Goal: Information Seeking & Learning: Learn about a topic

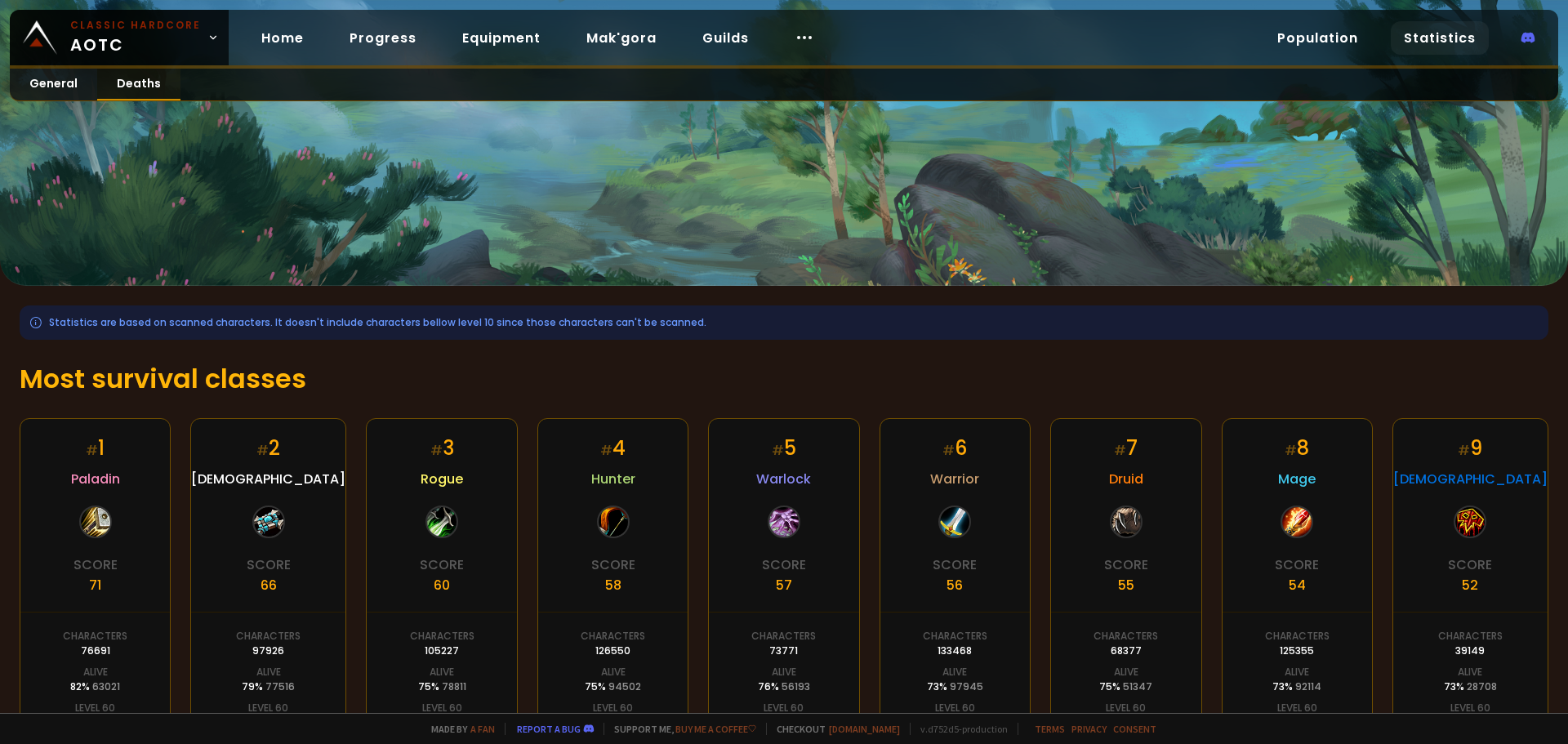
click at [117, 73] on link "Deaths" at bounding box center [139, 85] width 83 height 32
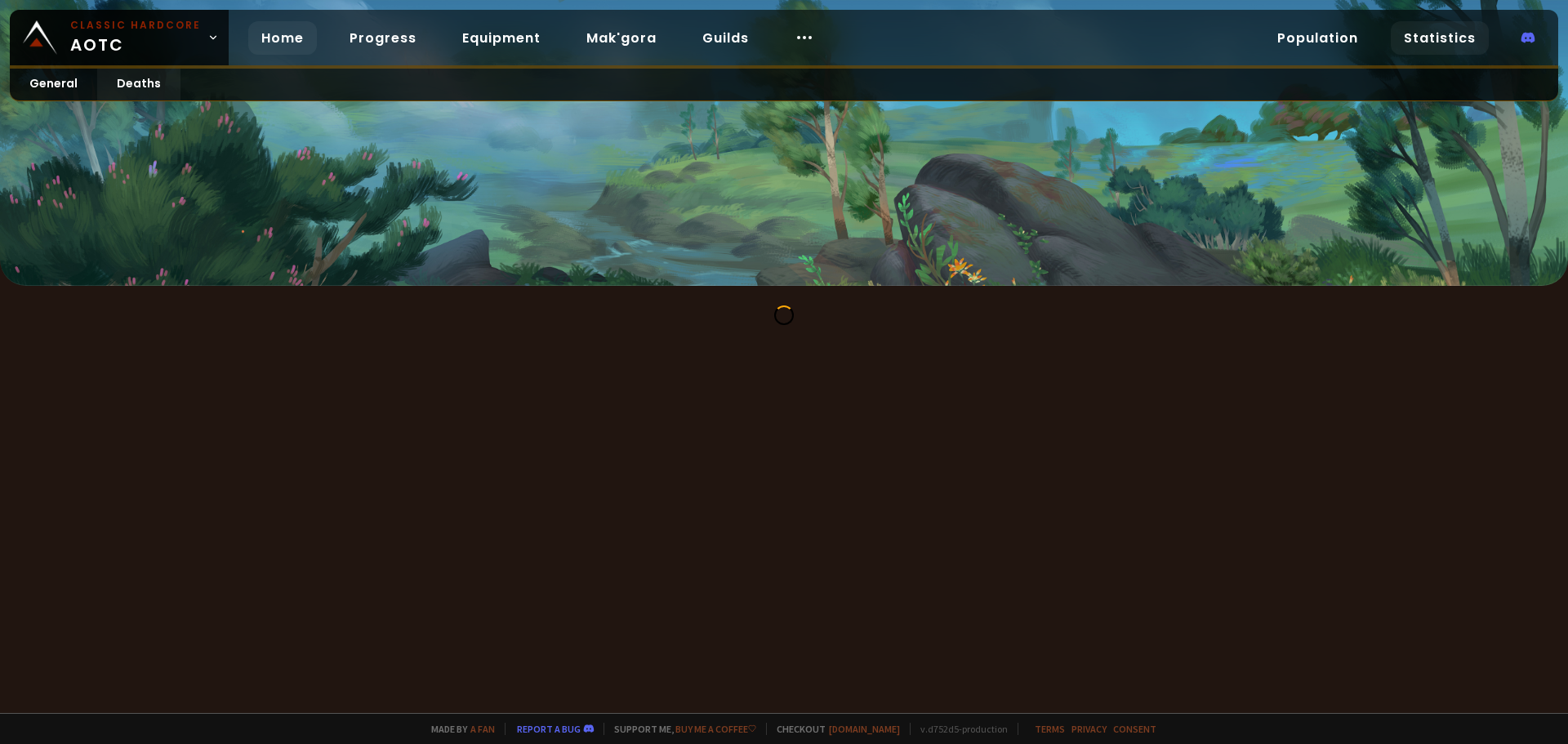
click at [295, 38] on link "Home" at bounding box center [283, 38] width 69 height 33
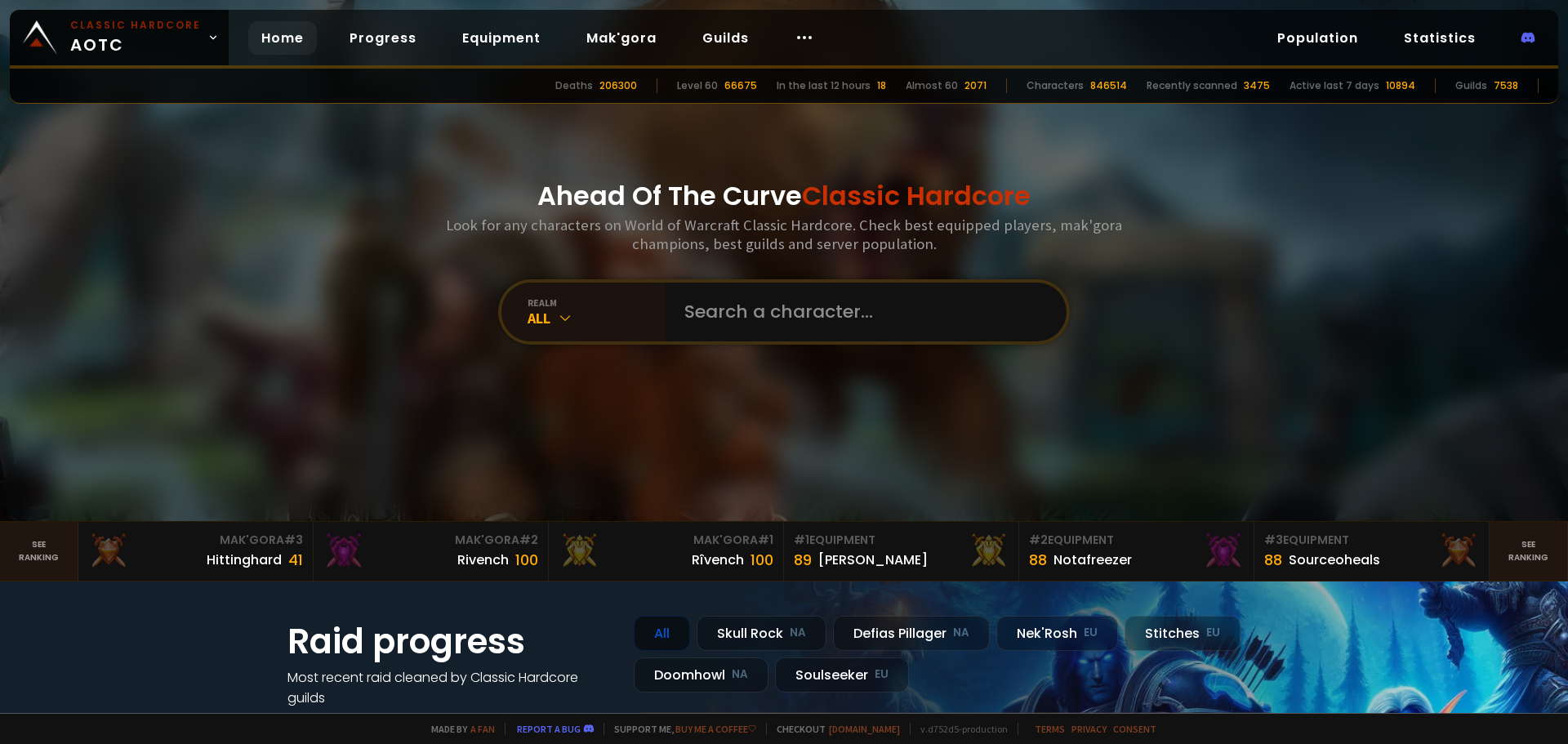
click at [399, 318] on div "Ahead Of The Curve Classic Hardcore Look for any characters on World of Warcraf…" at bounding box center [784, 260] width 984 height 522
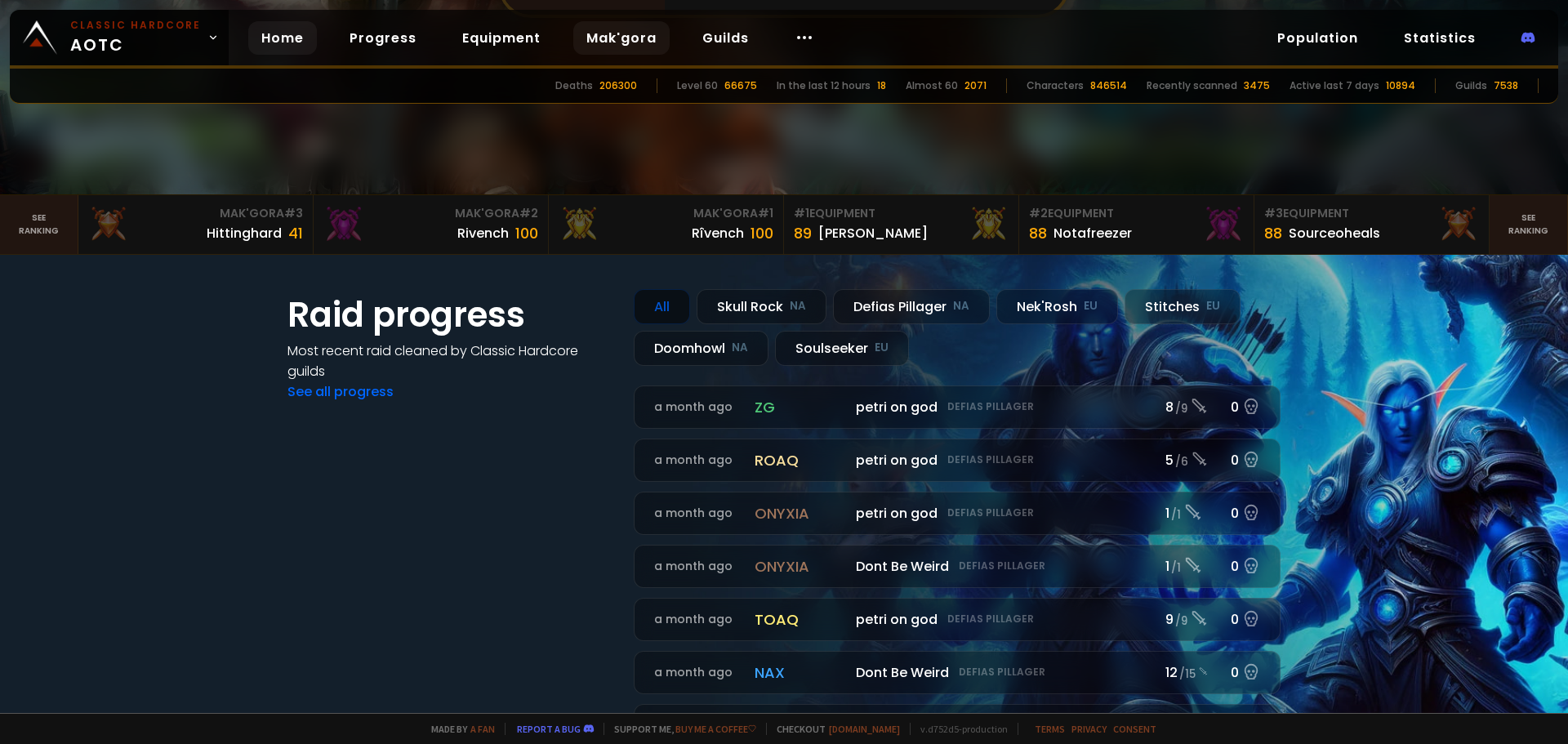
click at [605, 31] on link "Mak'gora" at bounding box center [621, 38] width 96 height 33
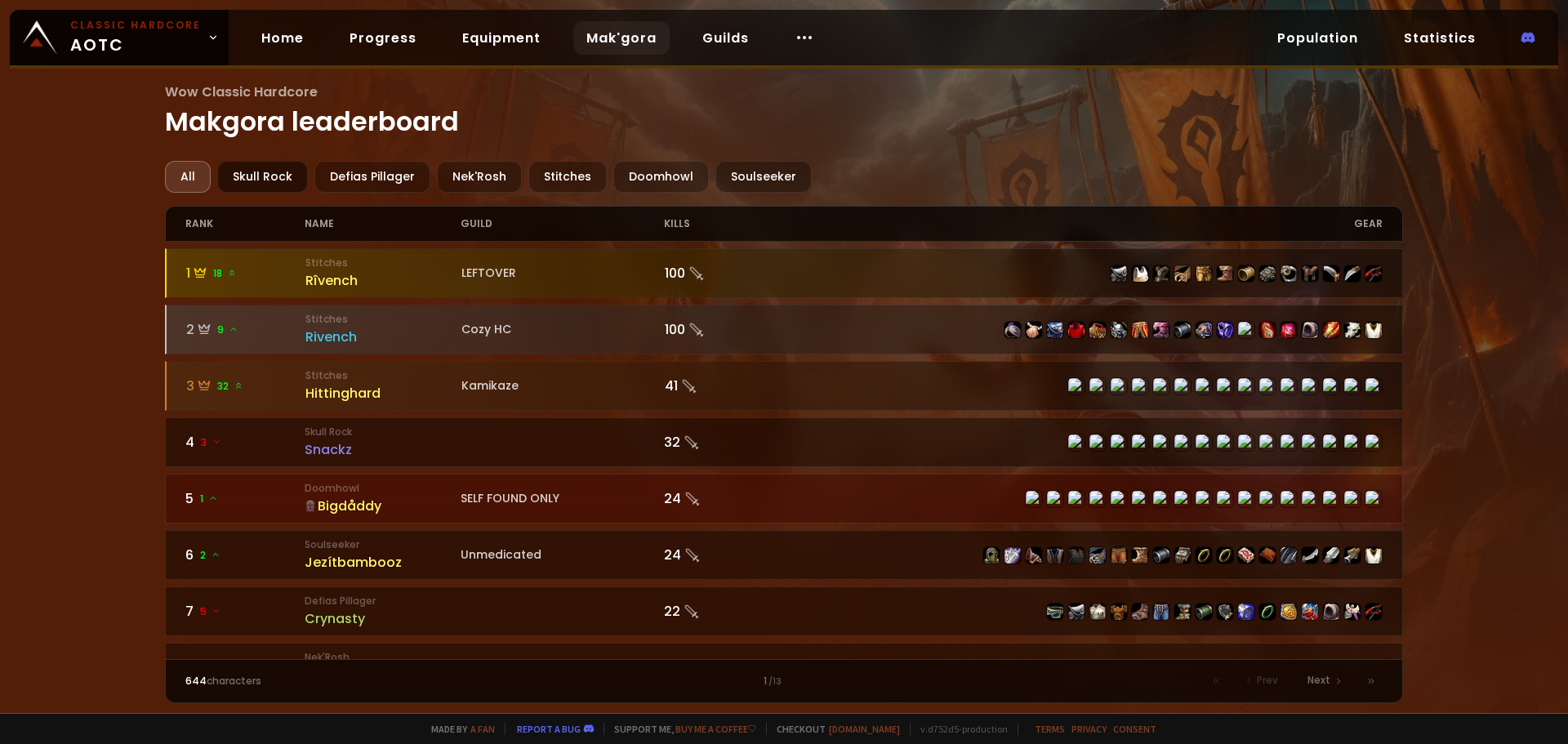
click at [256, 172] on div "Skull Rock" at bounding box center [262, 177] width 90 height 32
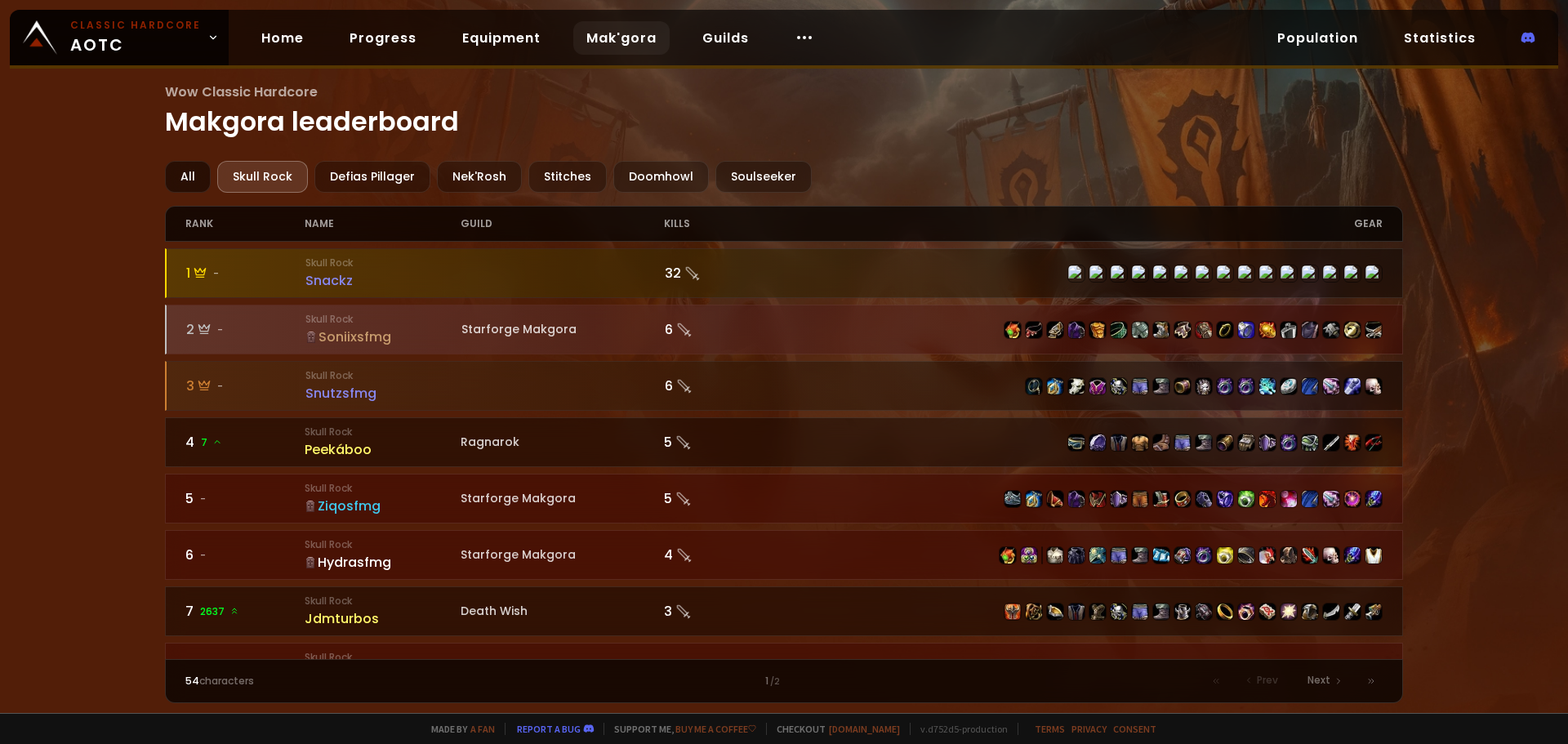
click at [193, 181] on div "All" at bounding box center [187, 177] width 46 height 32
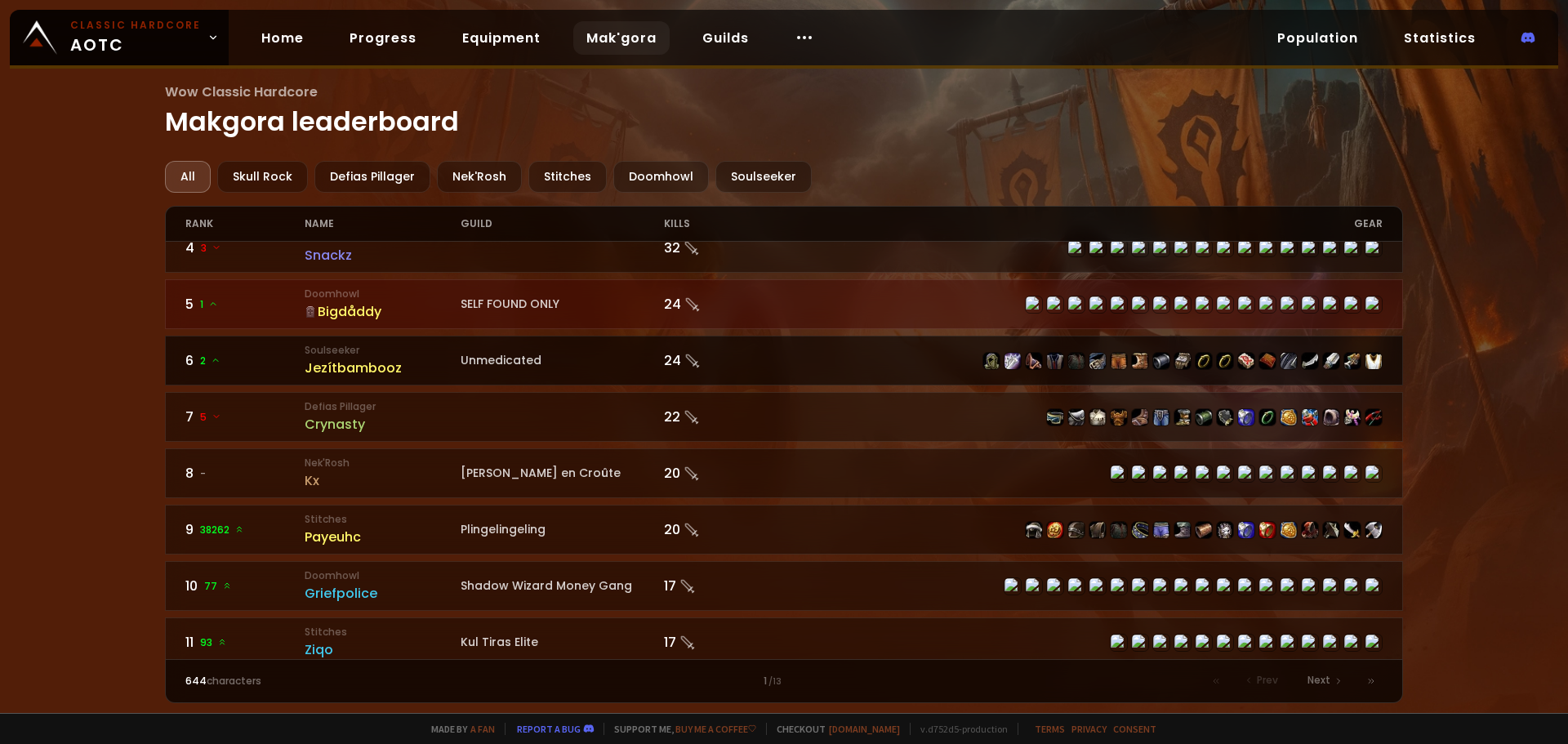
scroll to position [245, 0]
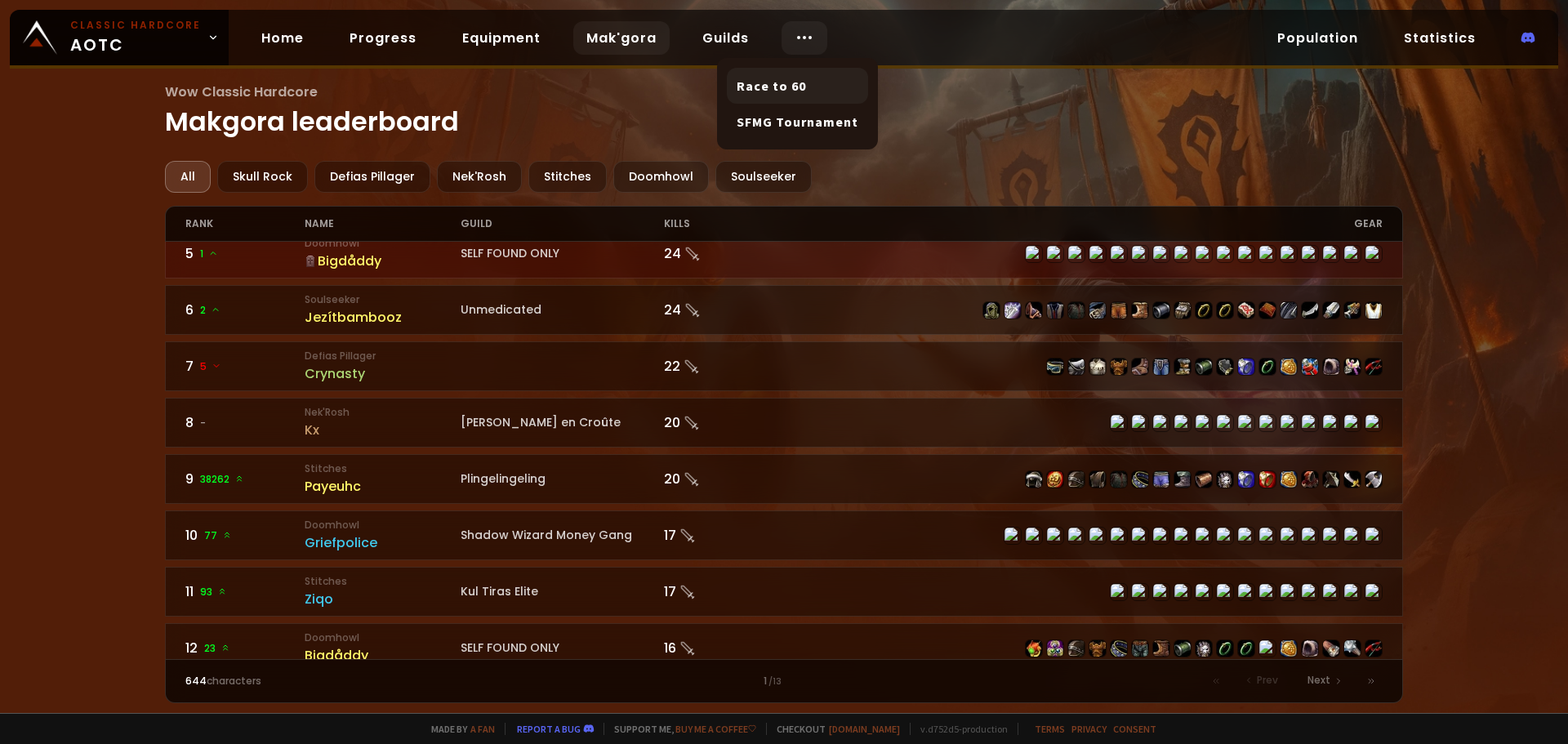
click at [778, 82] on link "Race to 60" at bounding box center [798, 85] width 142 height 36
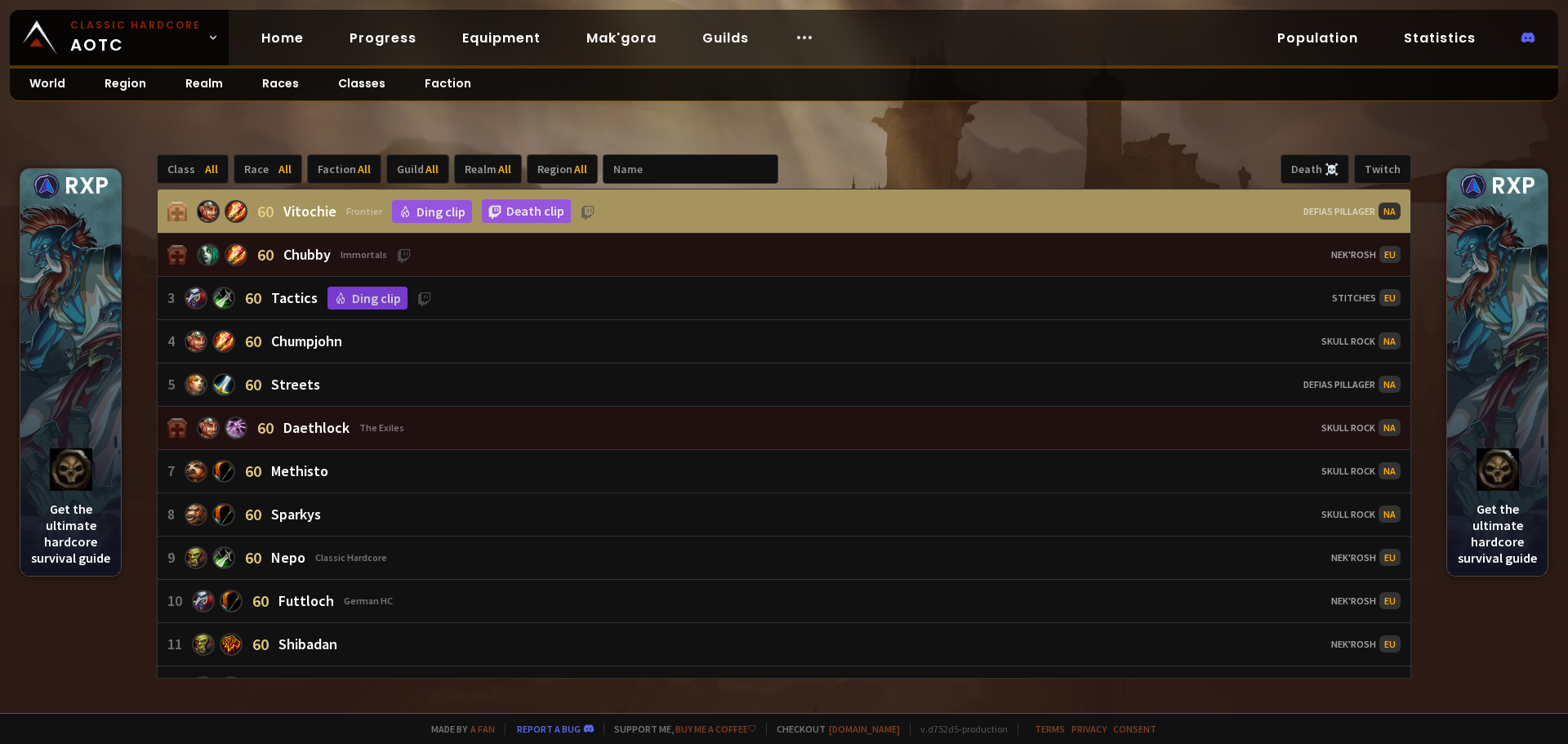
click at [551, 125] on div "Class All Race All Faction All Guild All Realm All Region All Death ☠️ Twitch 6…" at bounding box center [784, 418] width 1568 height 592
click at [423, 210] on link "Ding clip" at bounding box center [432, 212] width 80 height 23
click at [248, 123] on div "Class All Race All Faction All Guild All Realm All Region All Death ☠️ Twitch 6…" at bounding box center [784, 418] width 1568 height 592
click at [205, 170] on span "All" at bounding box center [211, 169] width 13 height 15
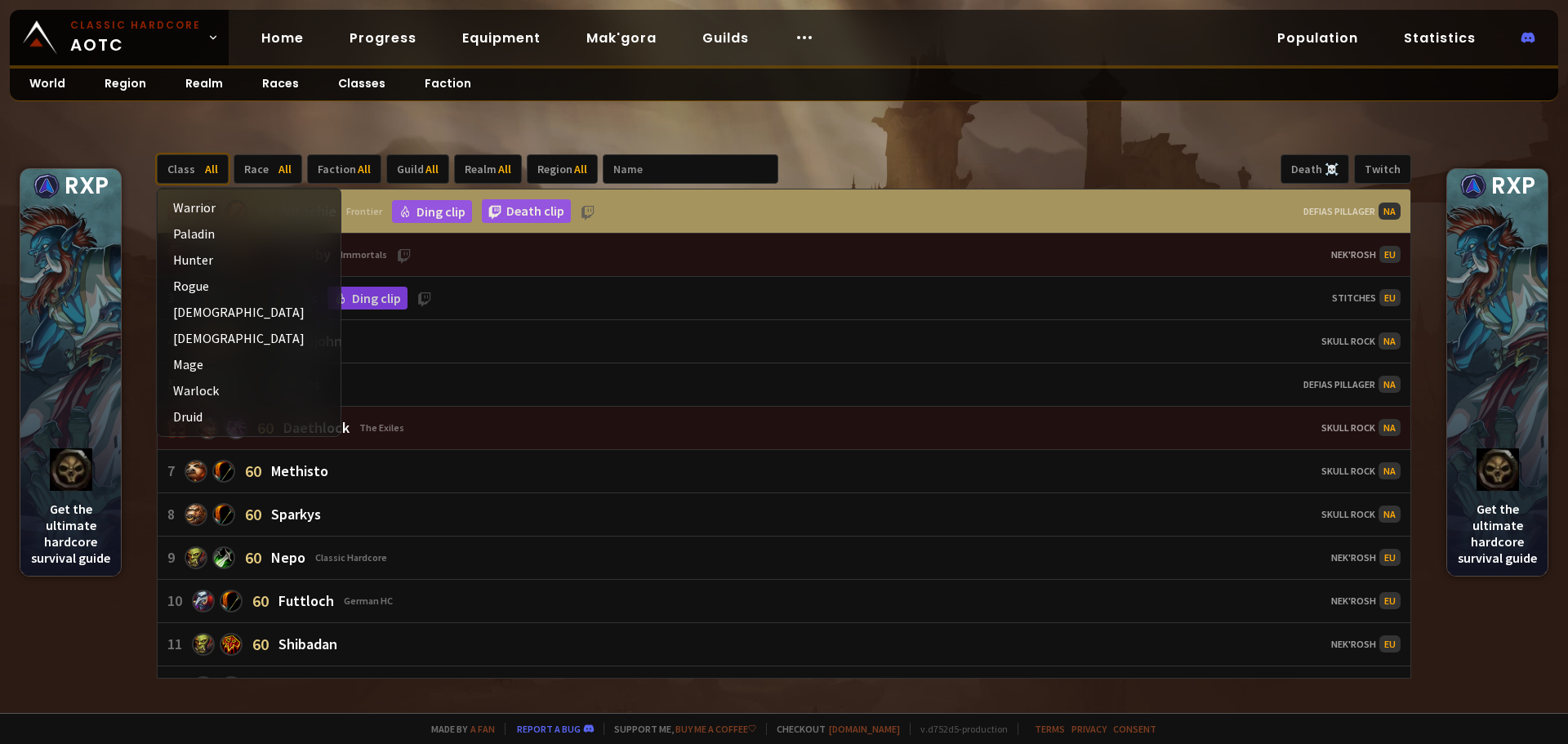
click at [205, 170] on span "All" at bounding box center [211, 169] width 13 height 15
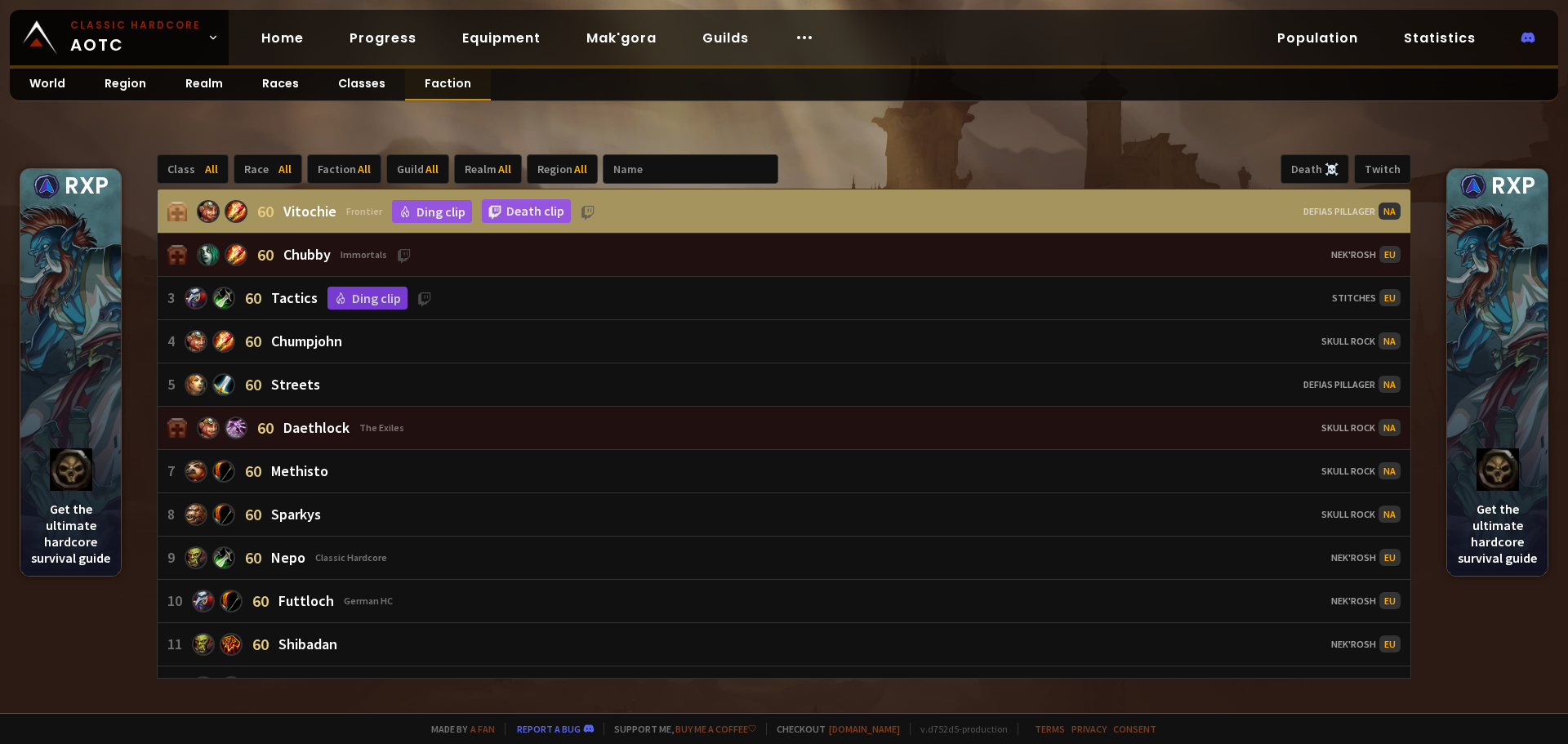
click at [440, 83] on link "Faction" at bounding box center [448, 85] width 85 height 32
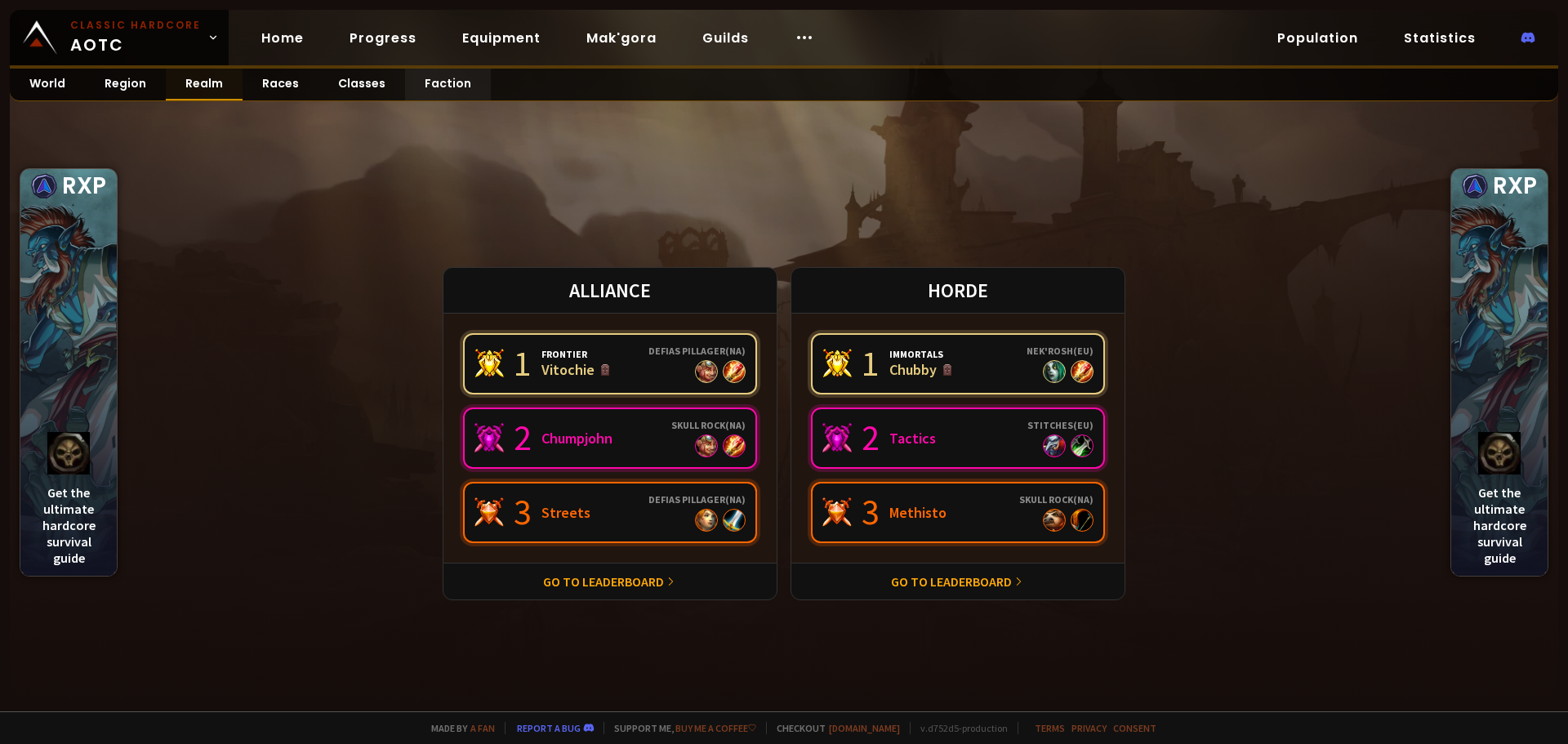
click at [213, 84] on link "Realm" at bounding box center [204, 85] width 77 height 32
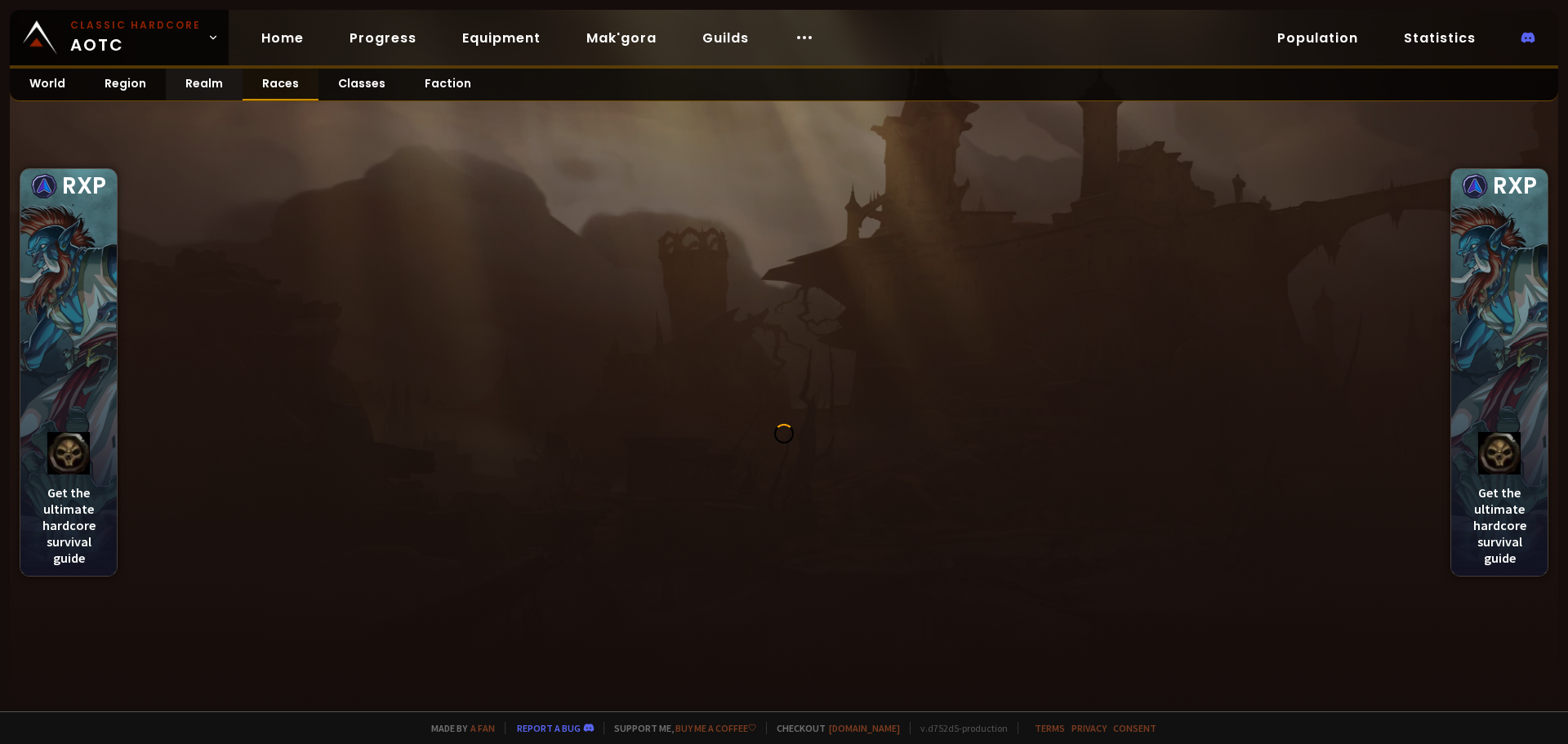
click at [280, 85] on link "Races" at bounding box center [281, 85] width 76 height 32
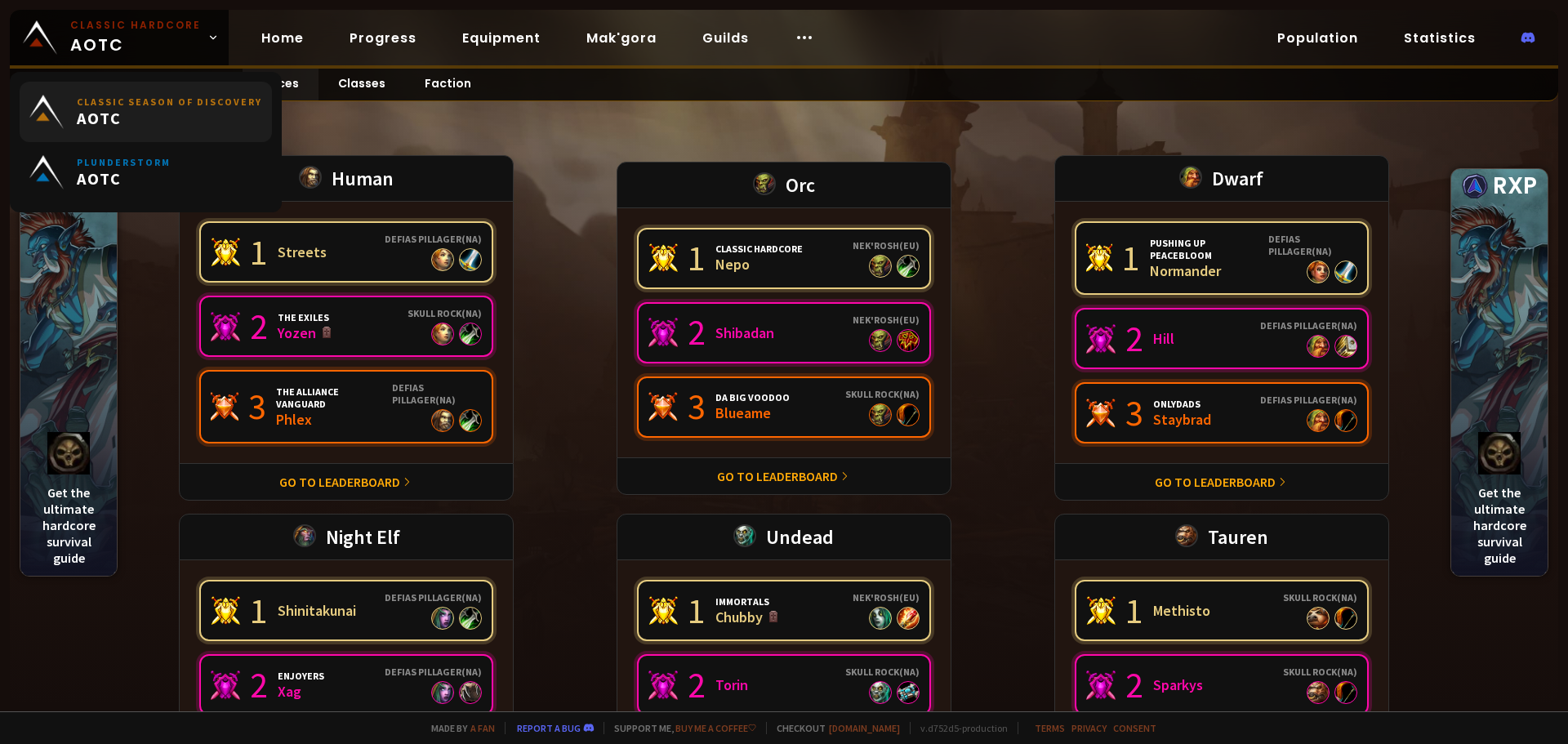
click at [50, 82] on link "Classic Season of Discovery AOTC" at bounding box center [146, 112] width 252 height 60
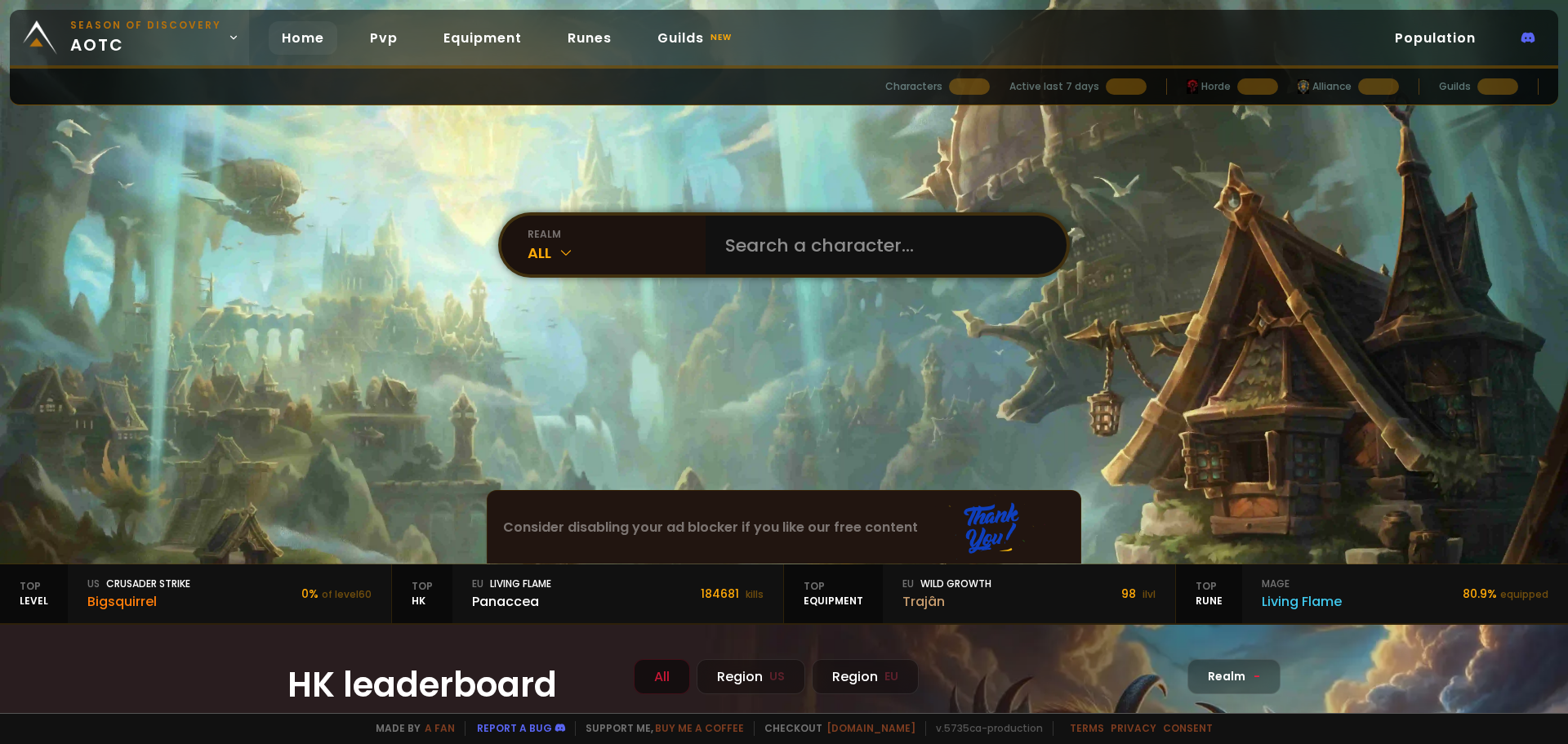
click at [228, 36] on icon at bounding box center [234, 38] width 12 height 12
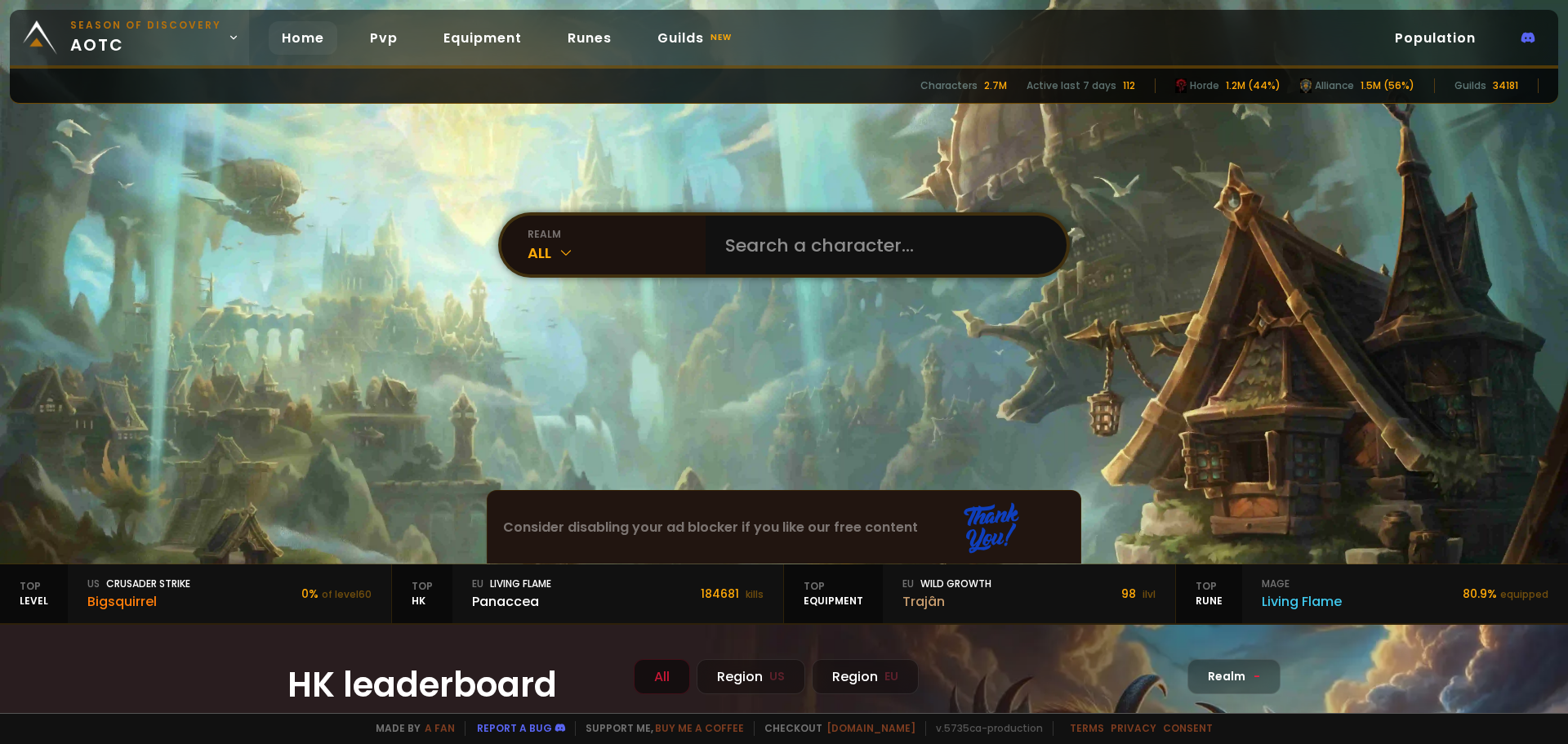
click at [228, 36] on icon at bounding box center [234, 38] width 12 height 12
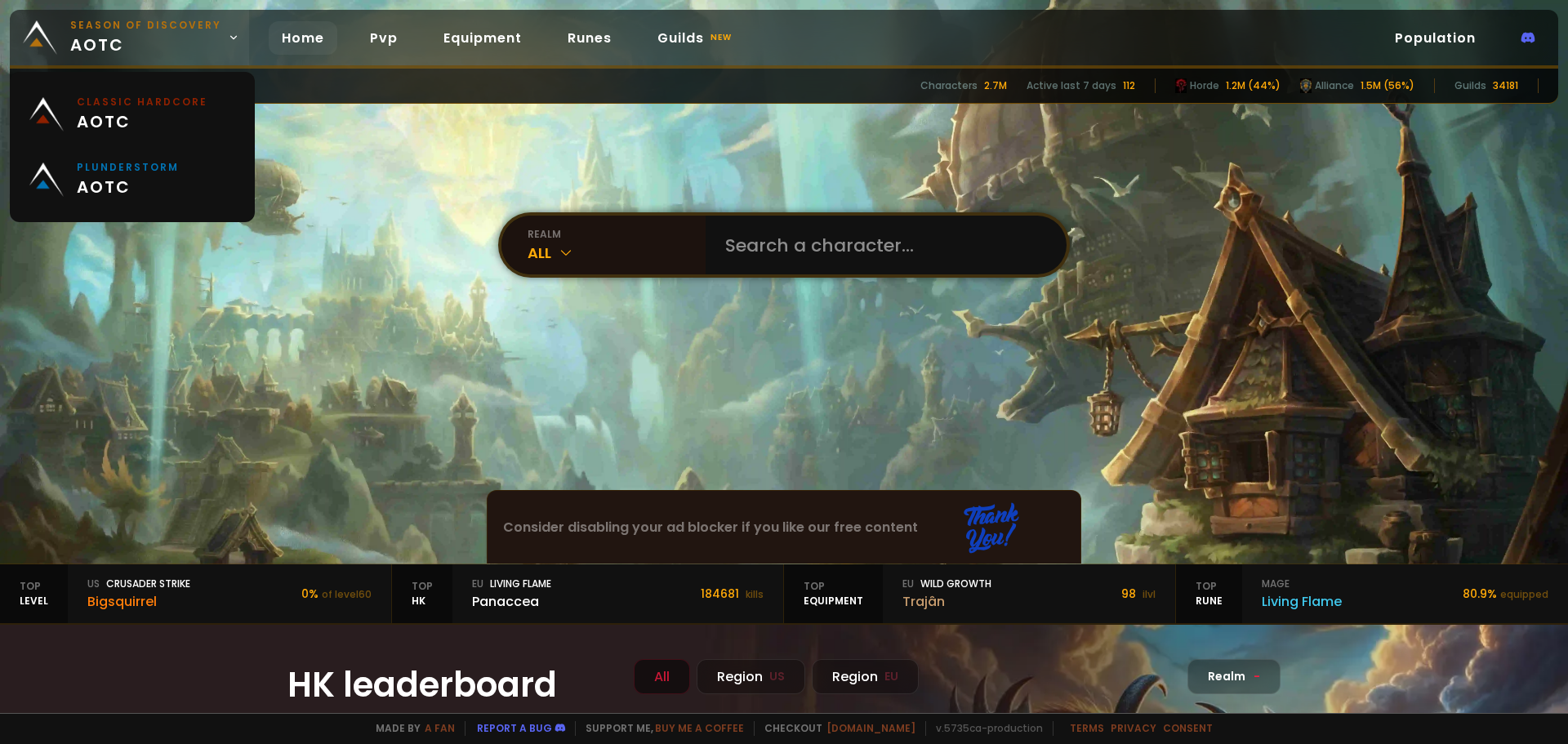
click at [224, 44] on link "Season of Discovery aotc" at bounding box center [129, 37] width 239 height 55
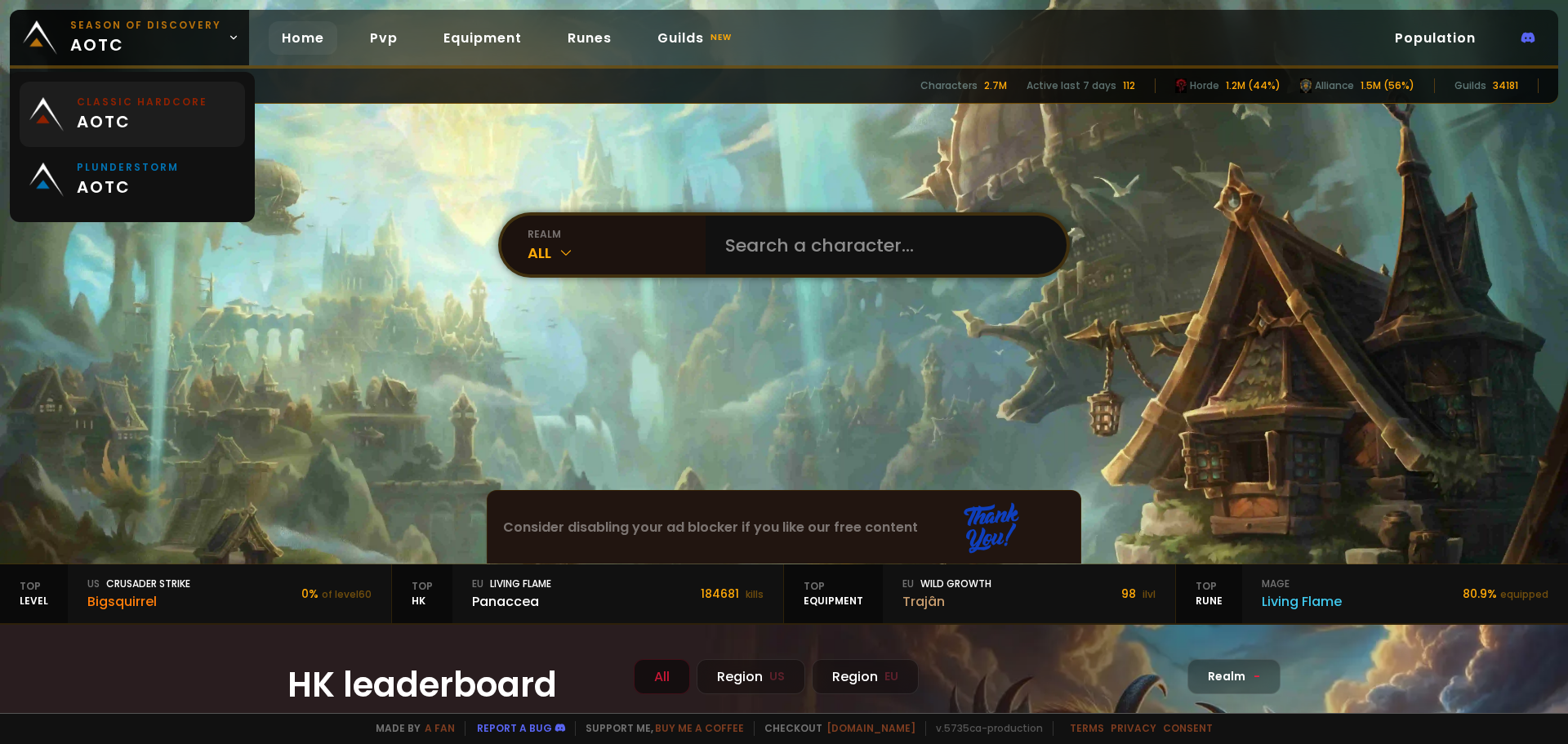
click at [179, 110] on span "aotc" at bounding box center [142, 121] width 131 height 24
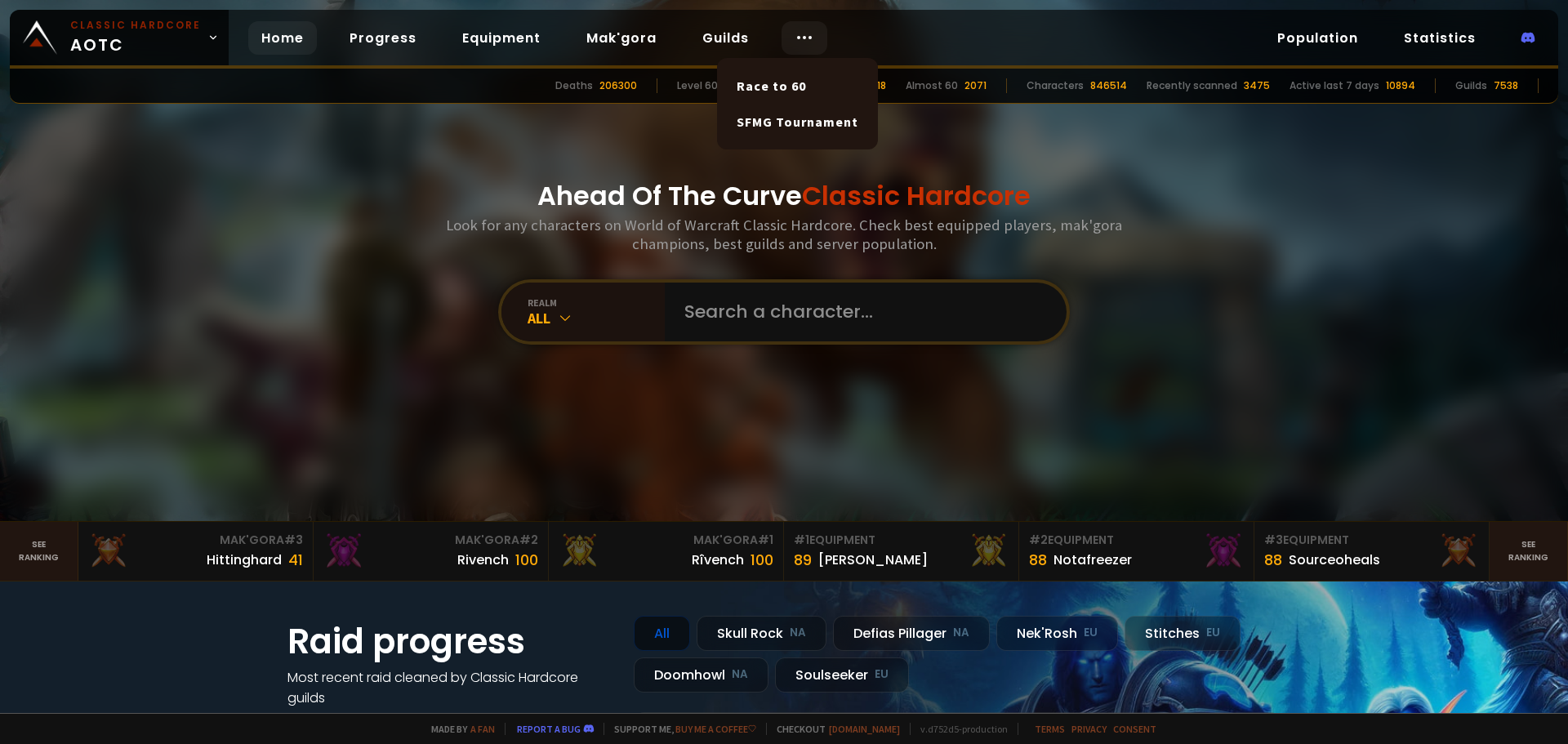
click at [798, 26] on div at bounding box center [804, 38] width 46 height 33
click at [798, 31] on icon at bounding box center [805, 38] width 19 height 19
click at [771, 126] on link "SFMG Tournament" at bounding box center [798, 121] width 142 height 36
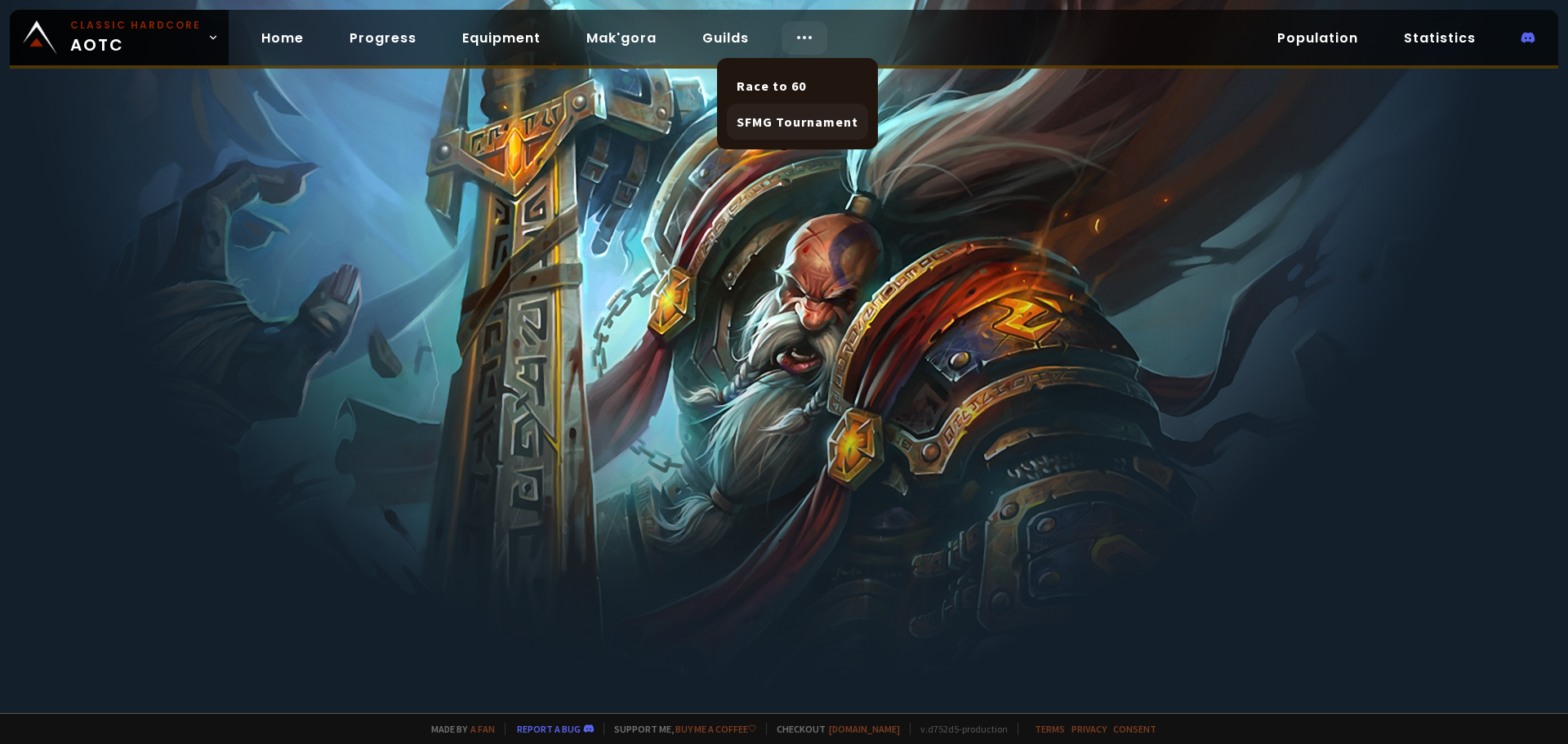
click at [839, 116] on link "SFMG Tournament" at bounding box center [798, 121] width 142 height 36
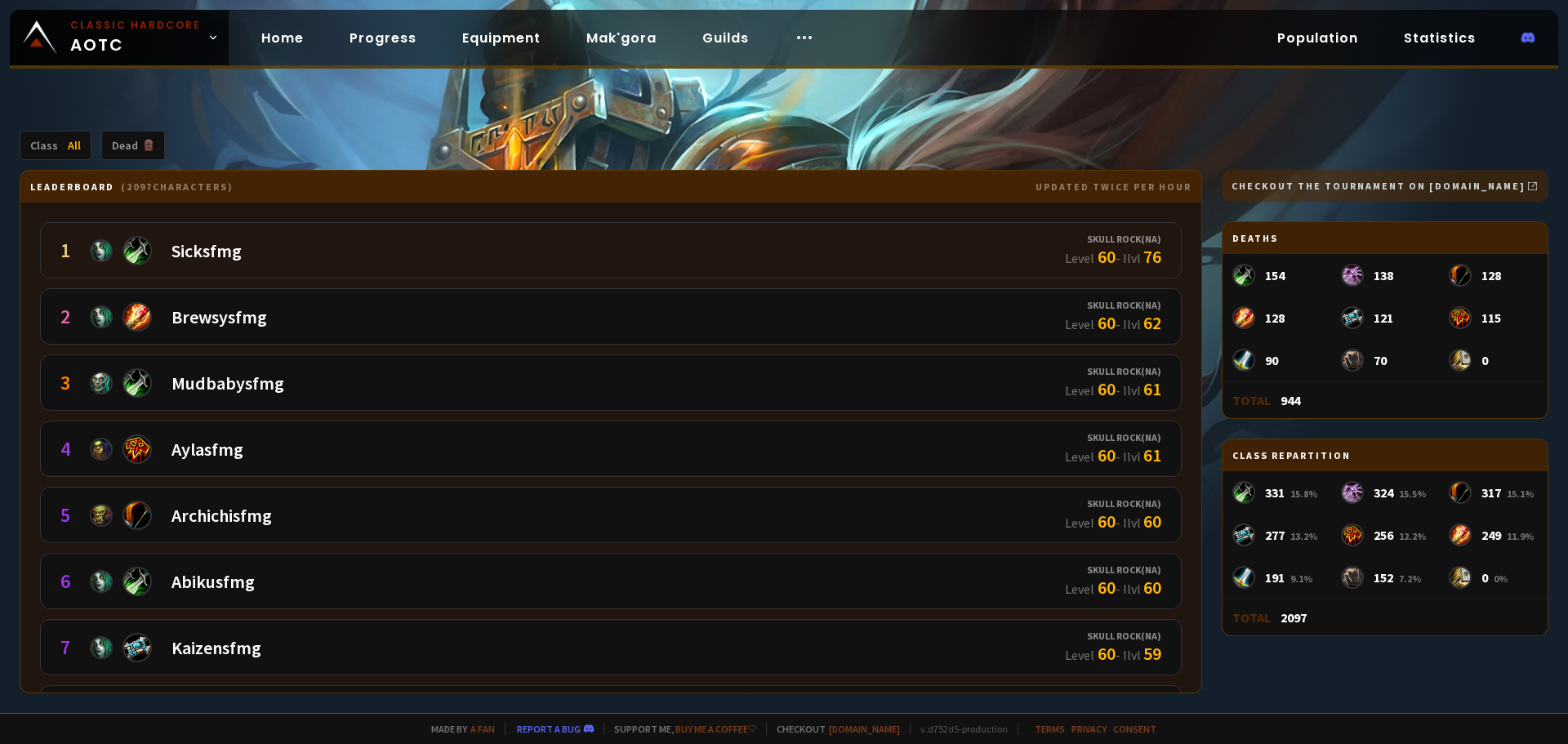
click at [629, 254] on div "1 Sicksfmg" at bounding box center [562, 251] width 1005 height 35
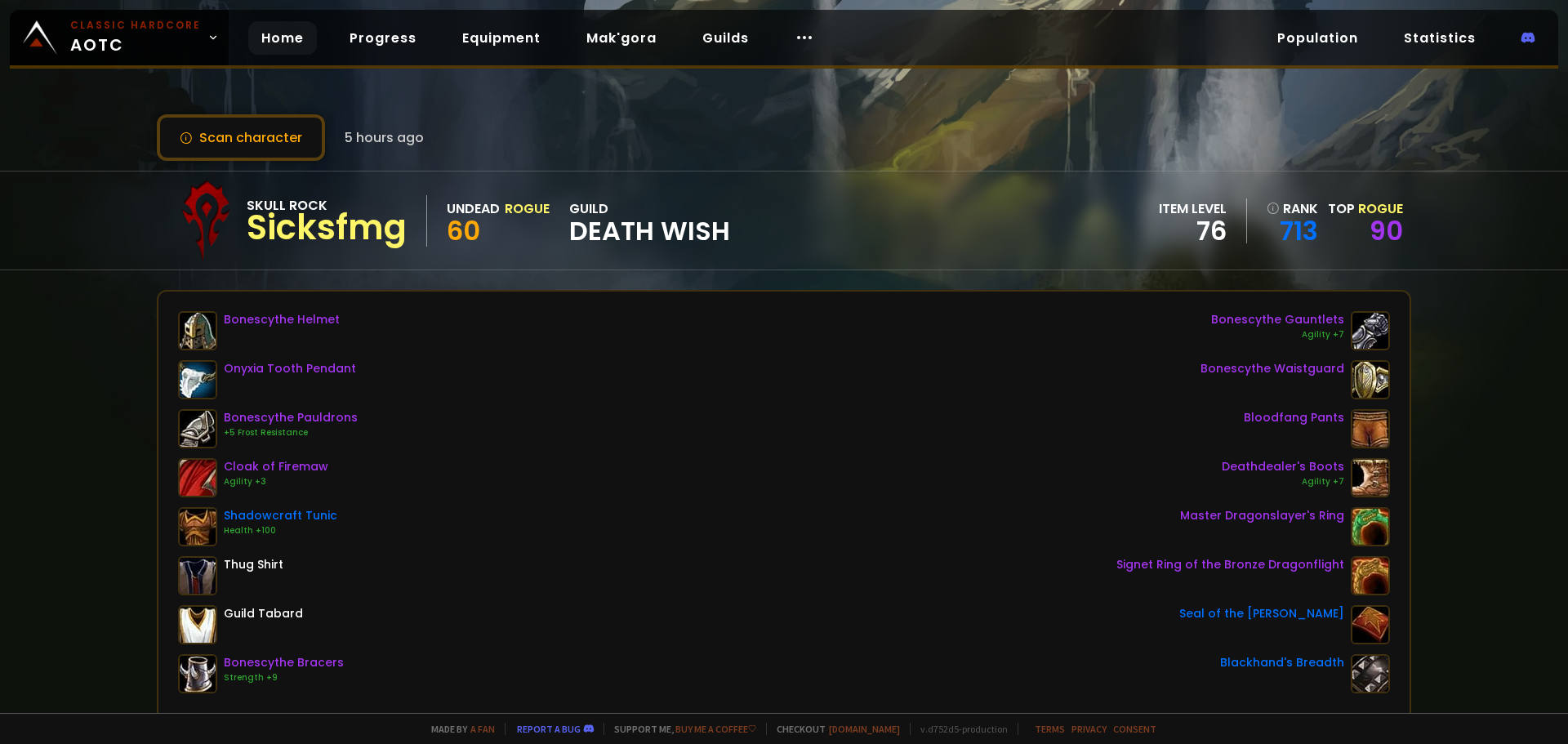
click at [287, 44] on link "Home" at bounding box center [283, 38] width 69 height 33
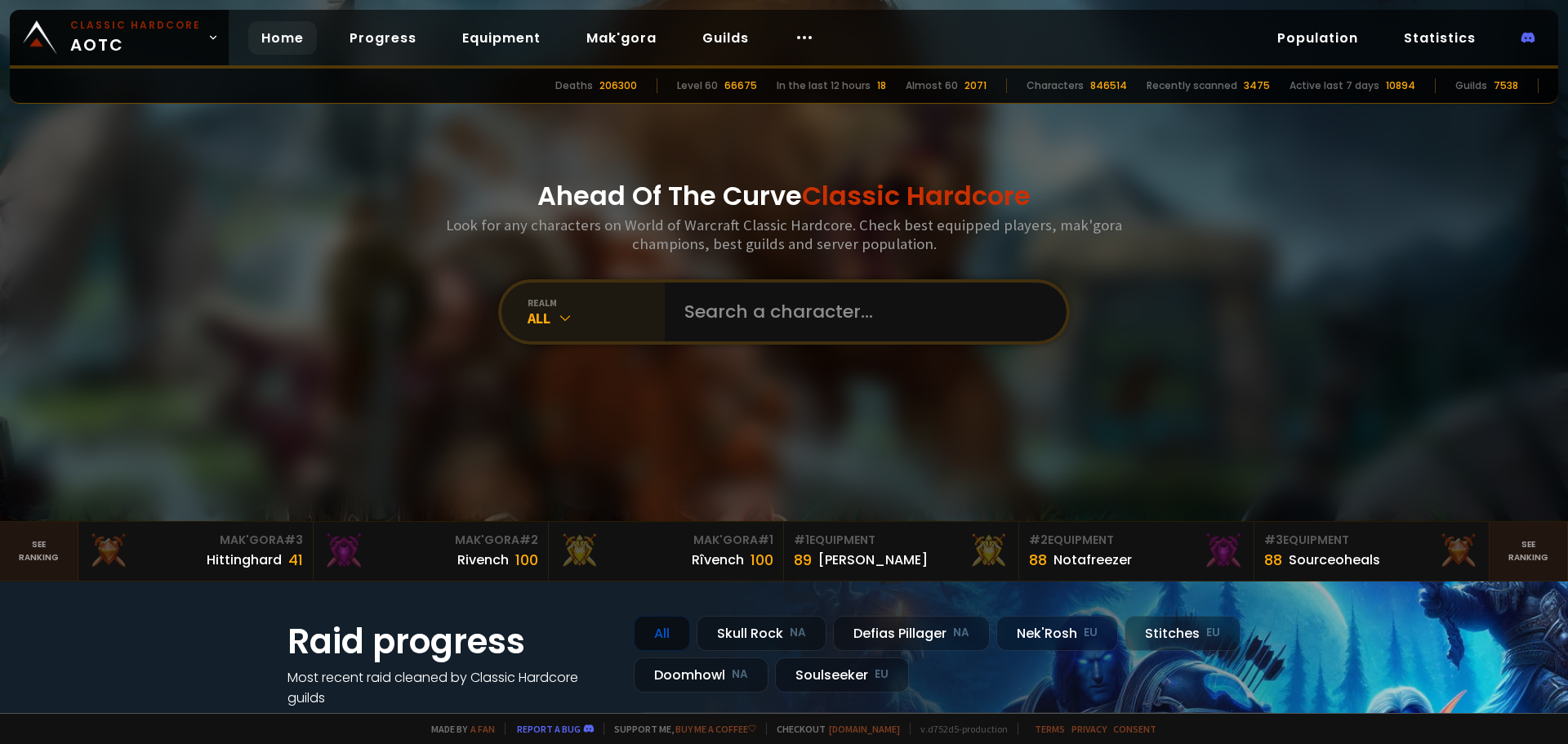
click at [568, 322] on div "All" at bounding box center [595, 318] width 137 height 18
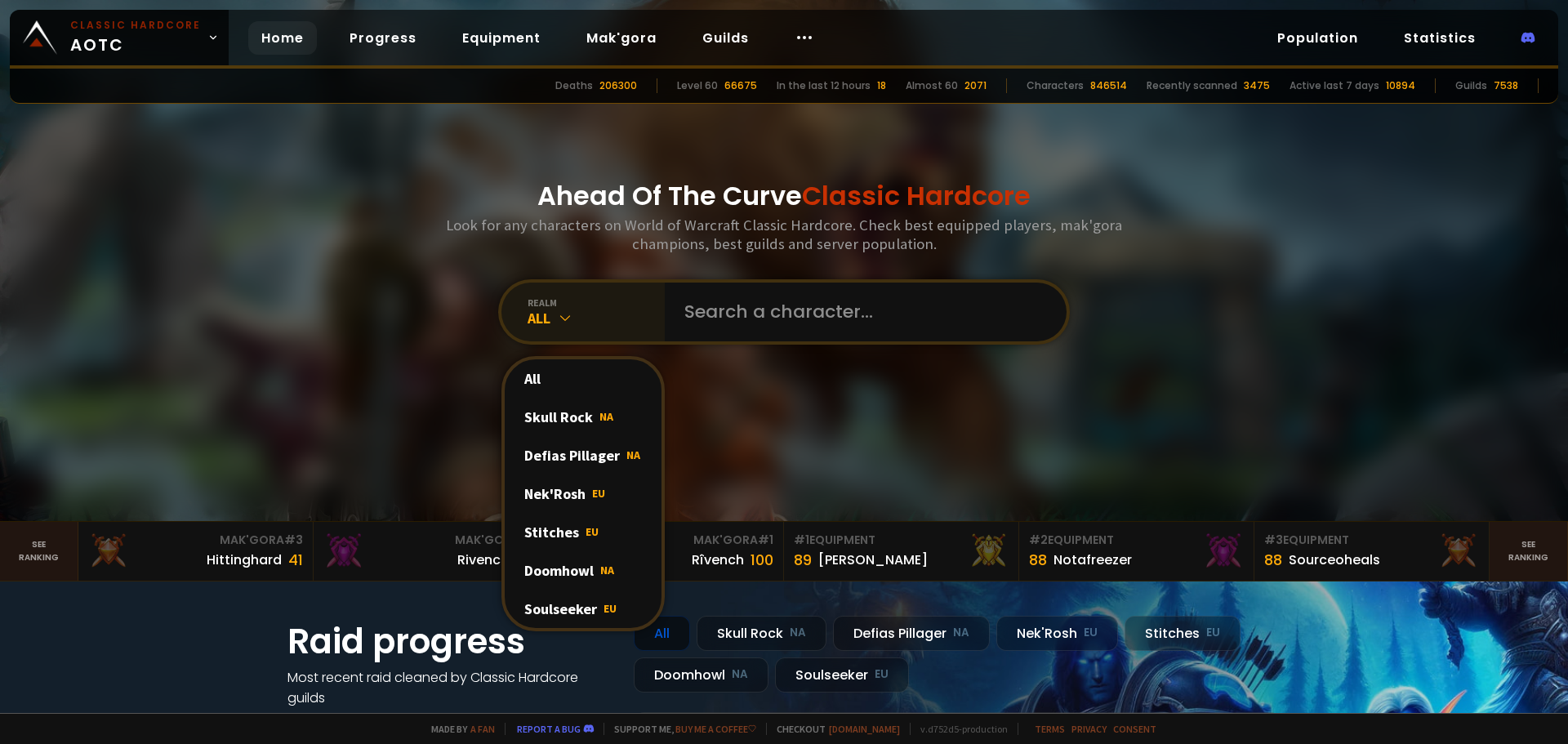
click at [568, 321] on div "All" at bounding box center [595, 318] width 137 height 18
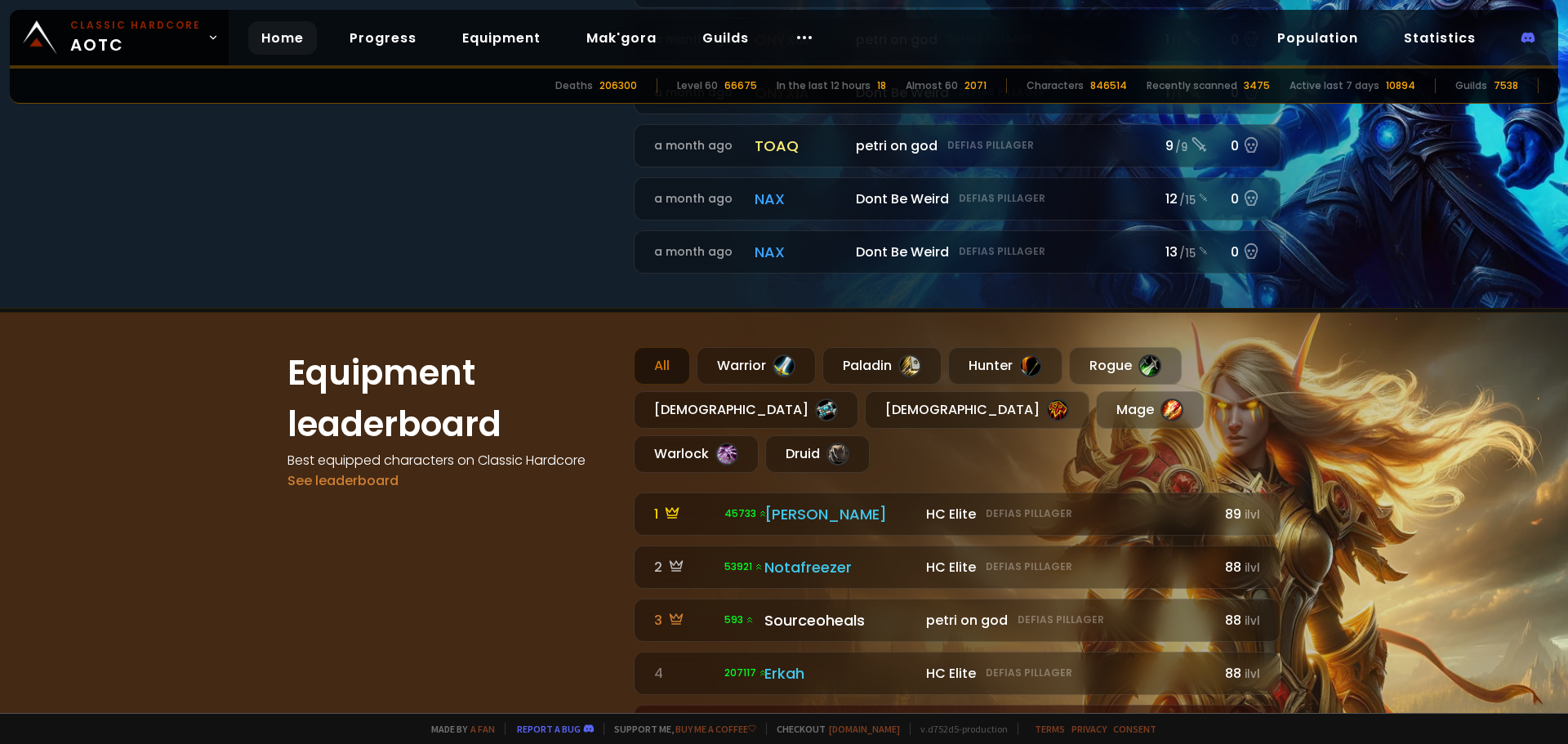
scroll to position [980, 0]
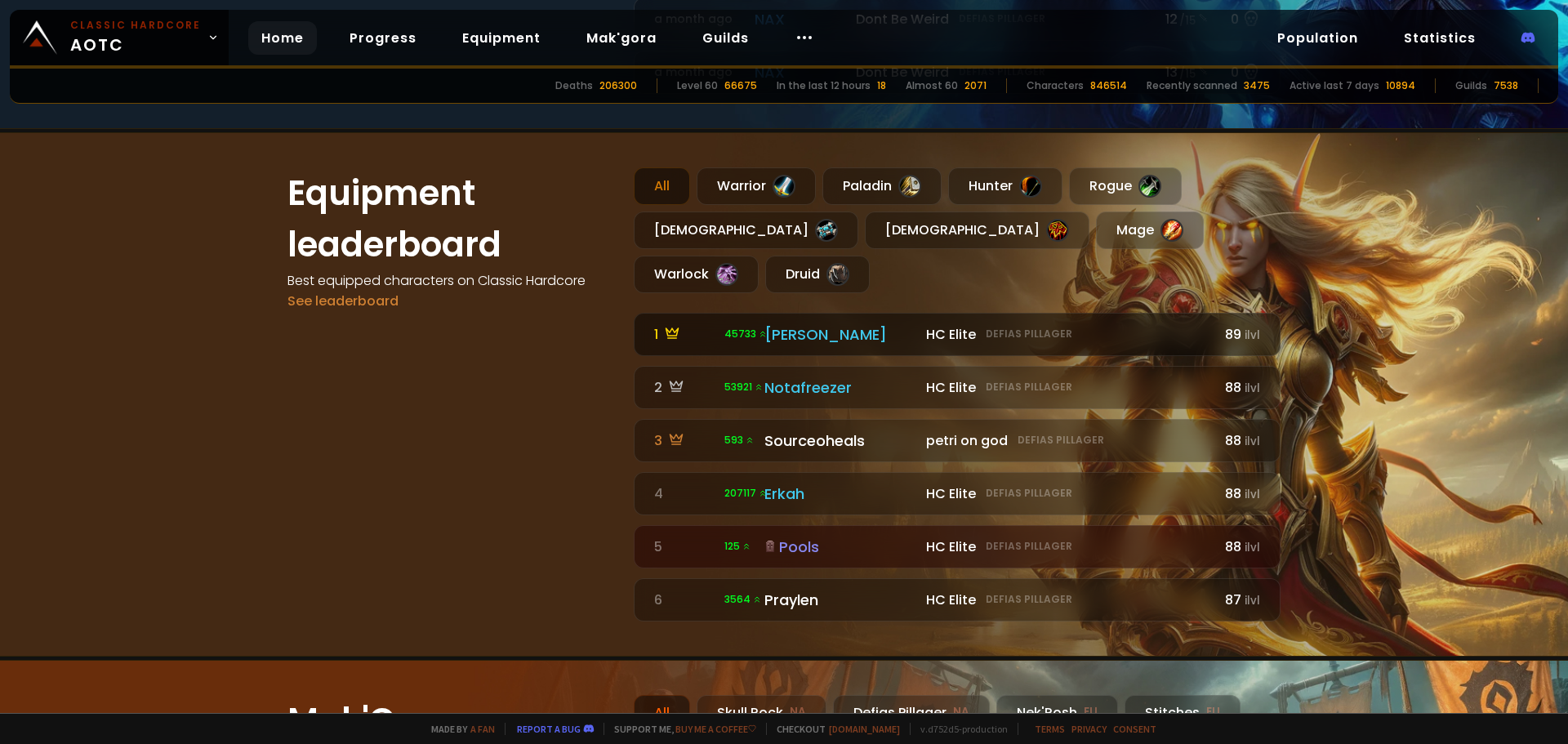
click at [778, 323] on div "[PERSON_NAME]" at bounding box center [840, 334] width 151 height 22
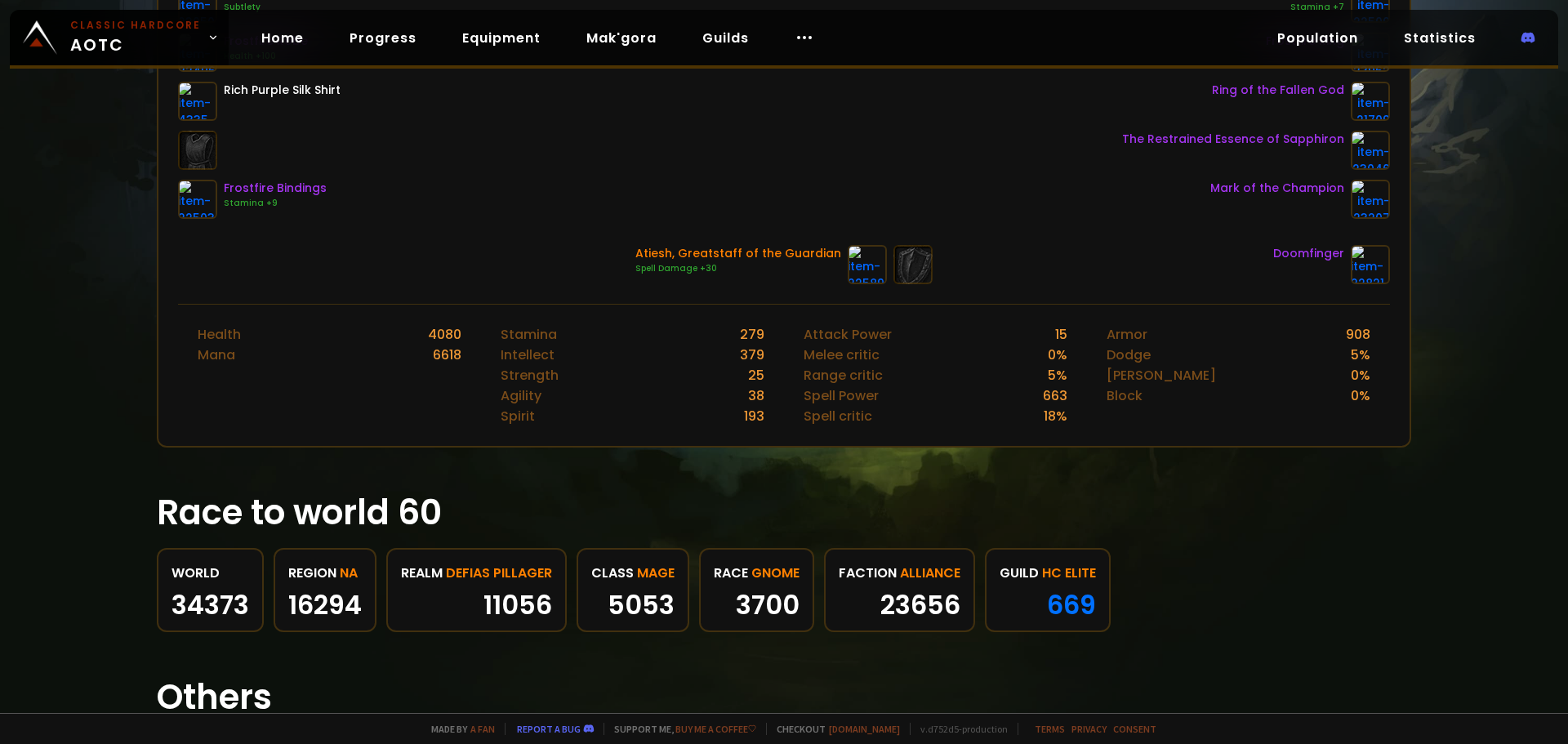
scroll to position [654, 0]
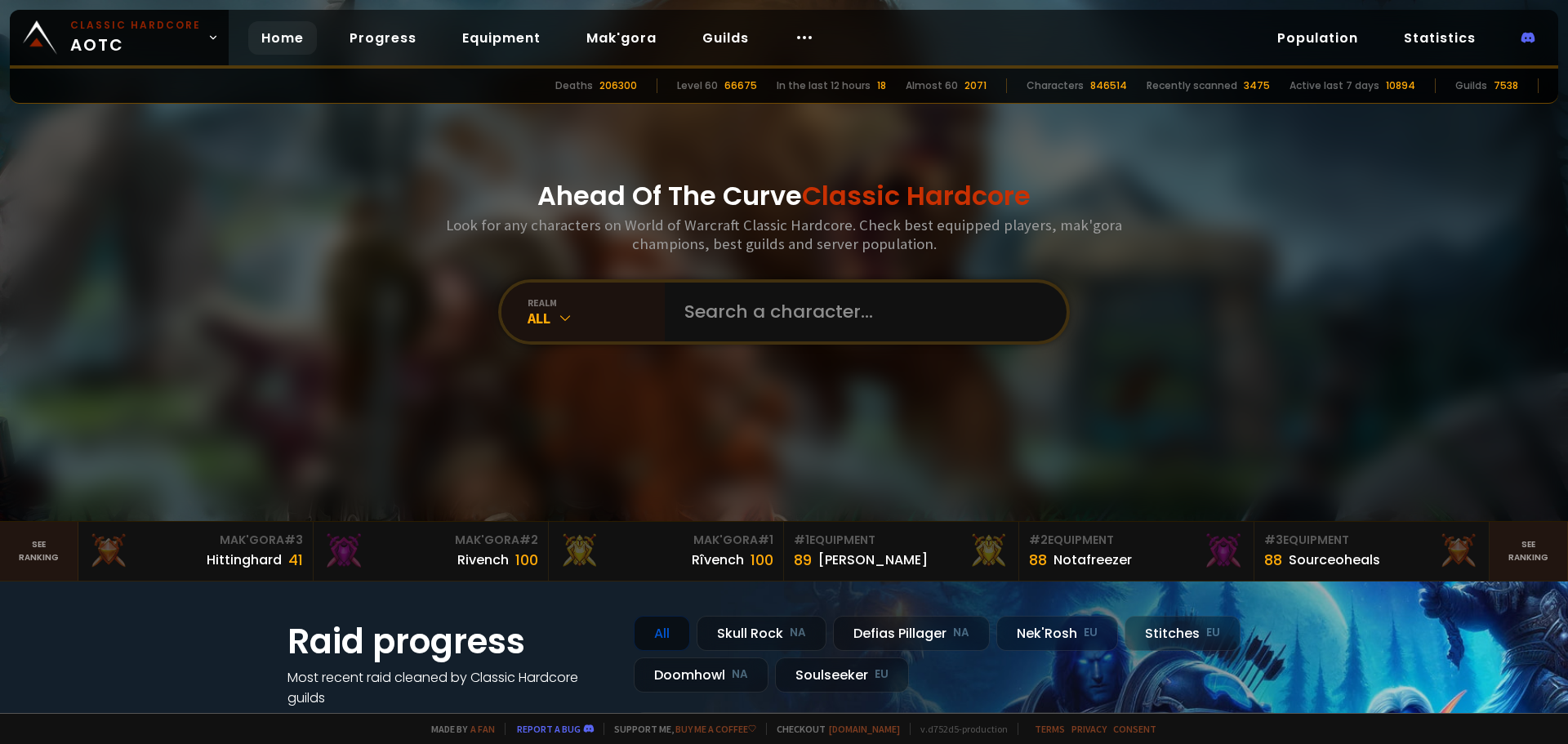
click at [290, 44] on link "Home" at bounding box center [283, 38] width 69 height 33
click at [360, 39] on link "Progress" at bounding box center [384, 38] width 93 height 33
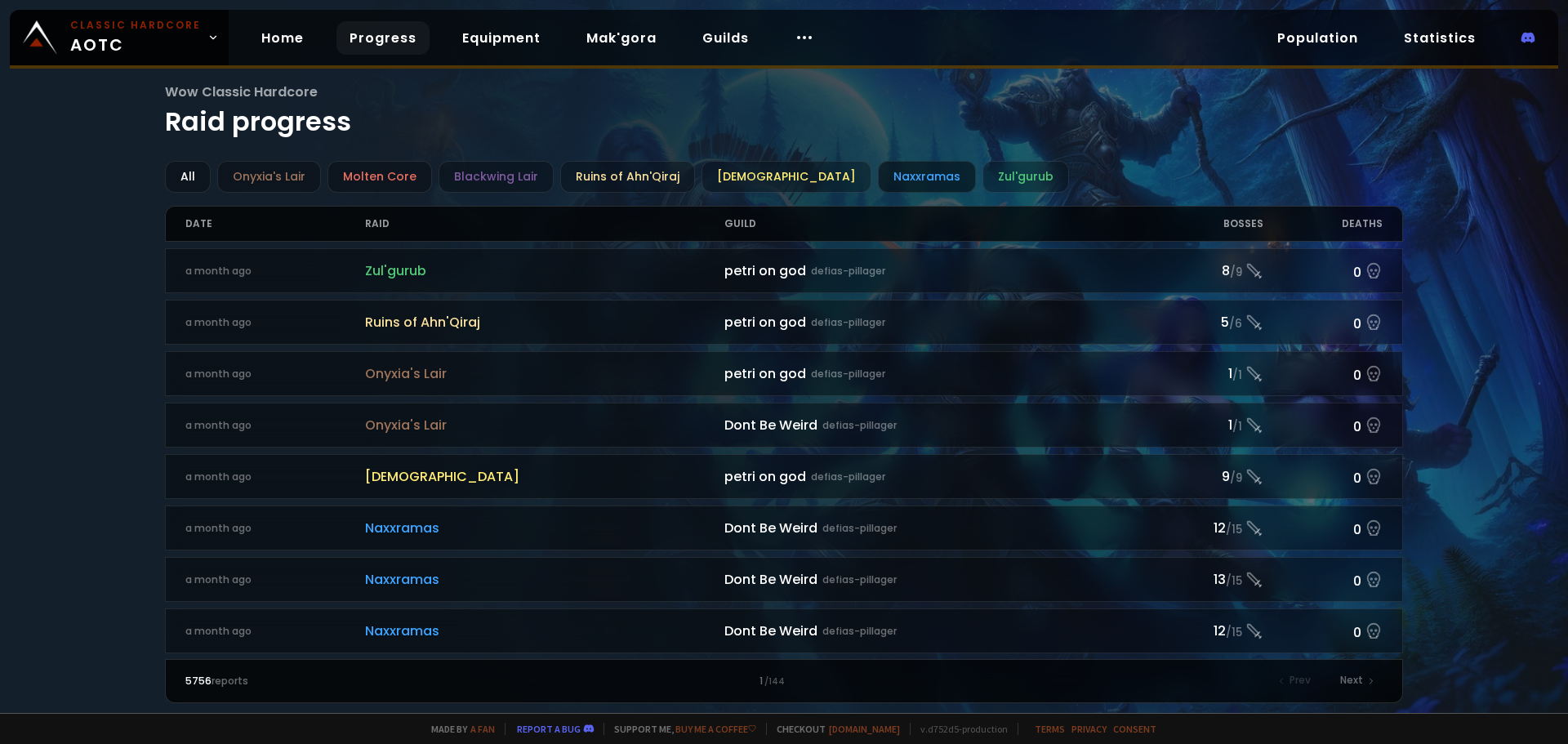
click at [913, 175] on div "Naxxramas" at bounding box center [926, 177] width 98 height 32
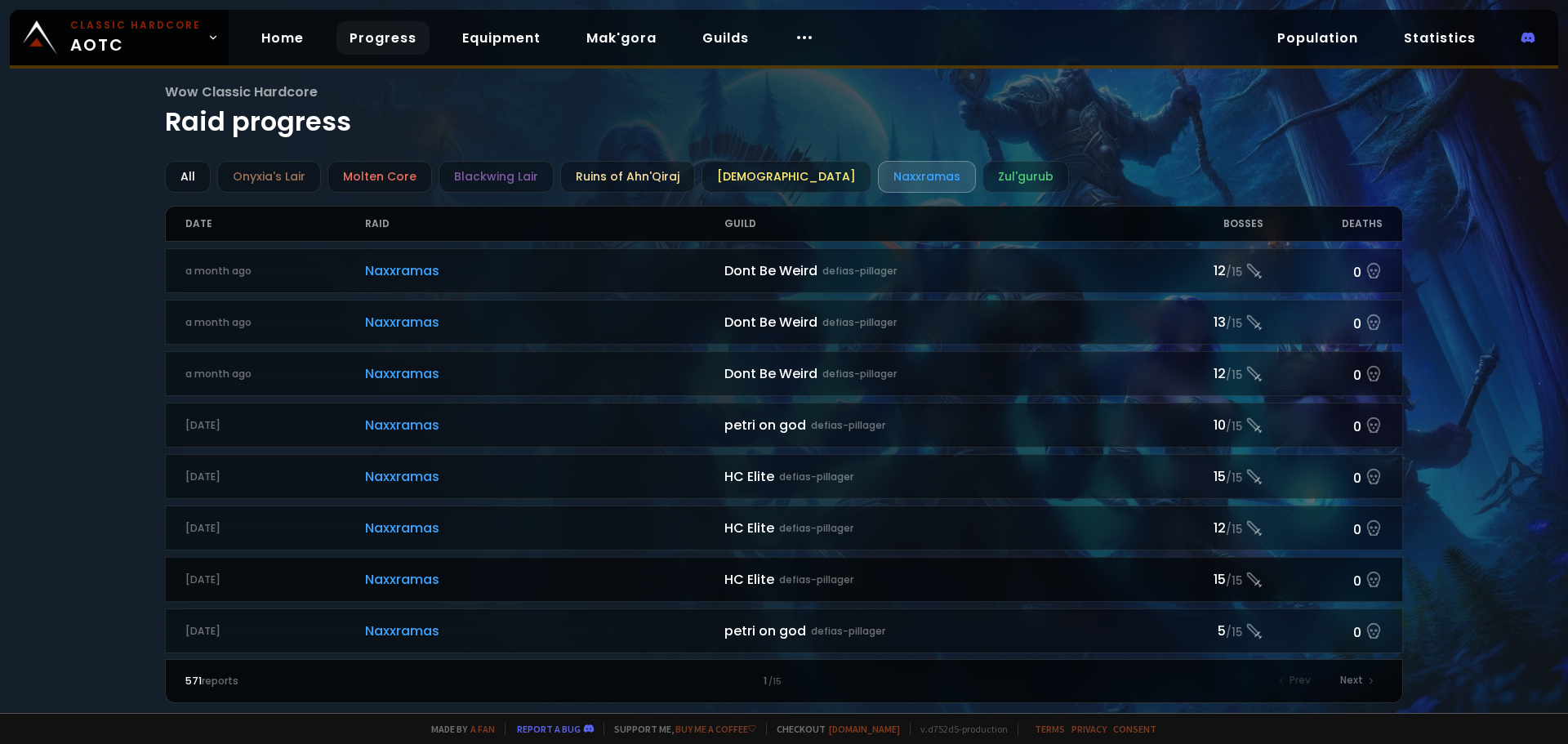
click at [734, 575] on div "HC Elite defias-pillager" at bounding box center [934, 579] width 419 height 20
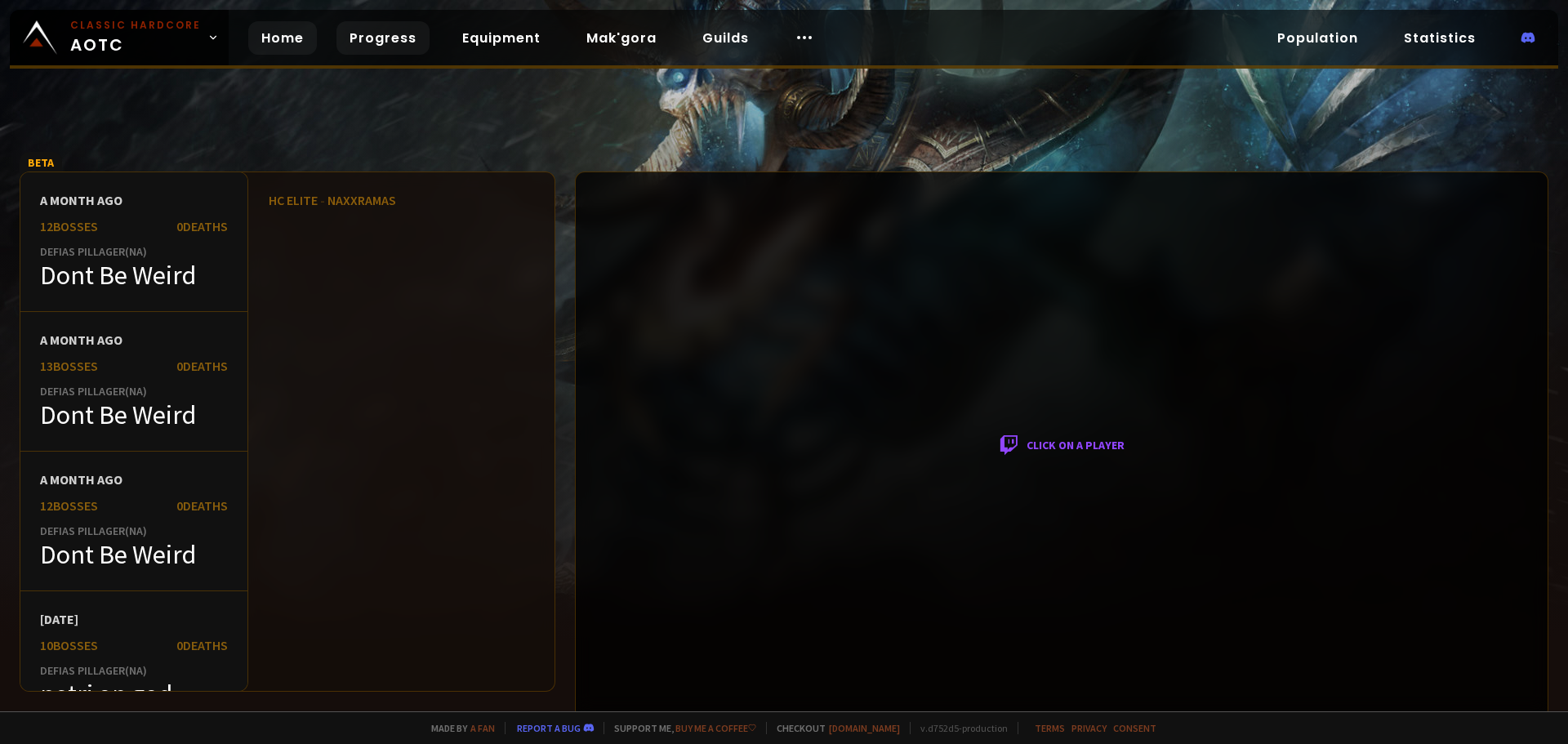
click at [284, 40] on link "Home" at bounding box center [283, 38] width 69 height 33
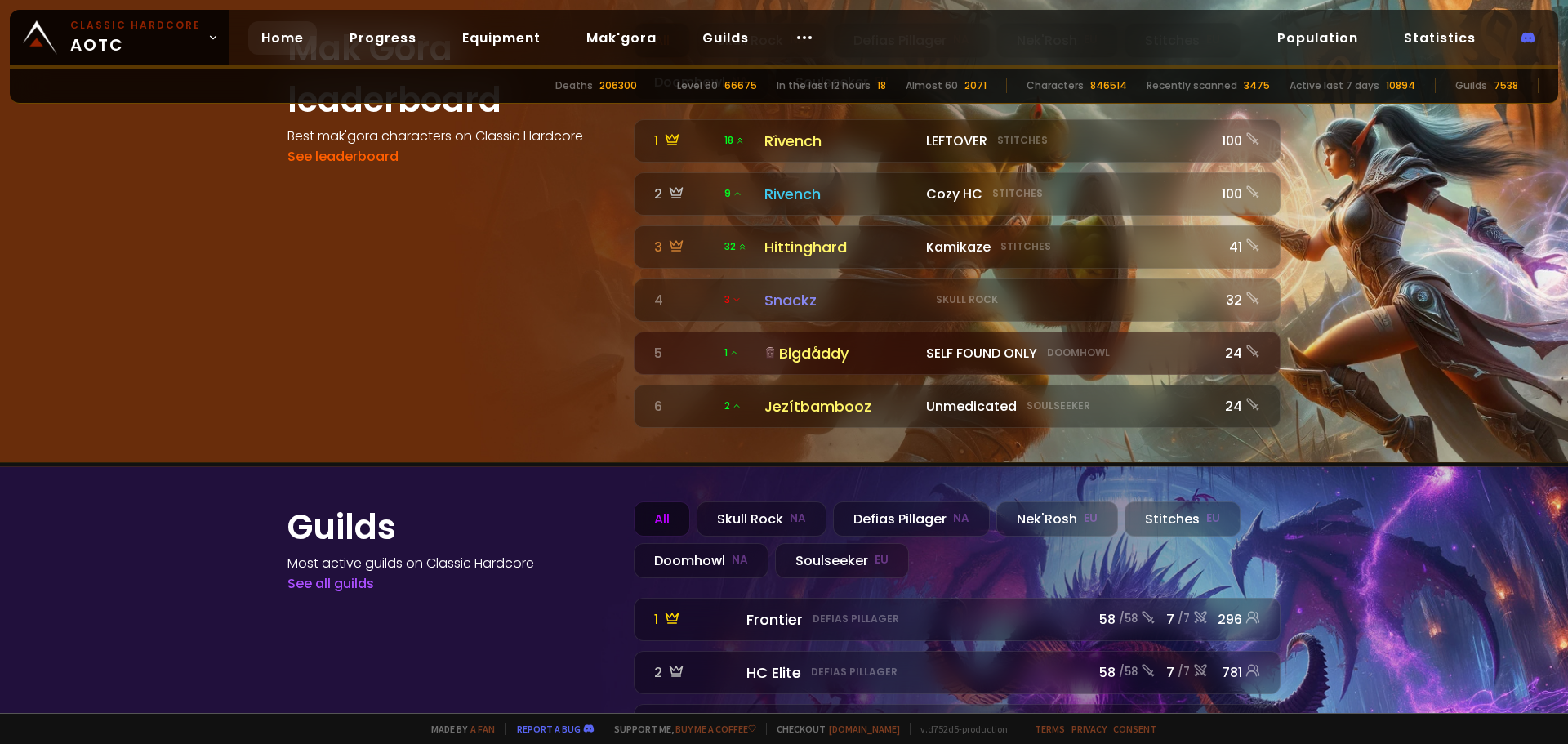
scroll to position [1811, 0]
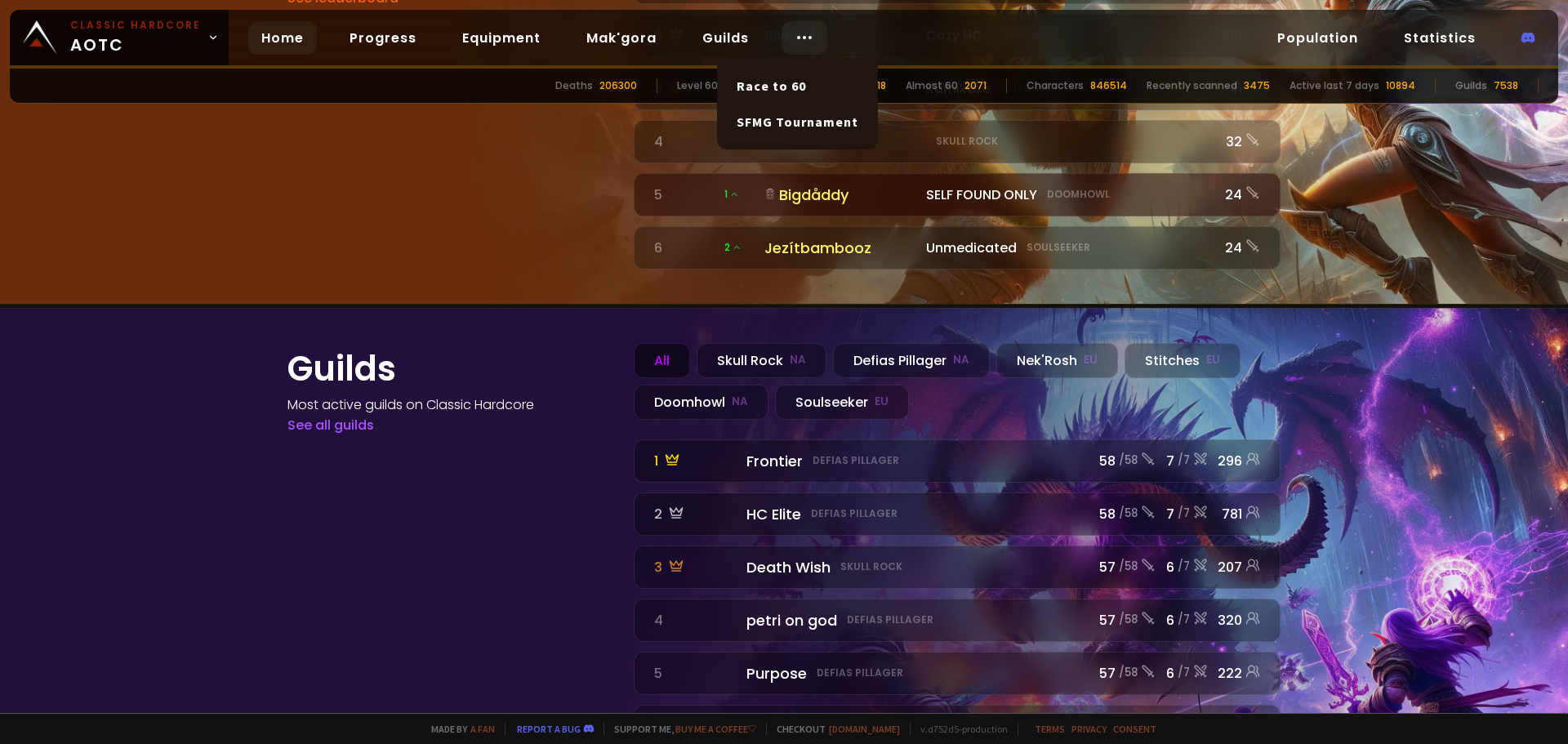
click at [800, 40] on icon at bounding box center [805, 38] width 19 height 19
click at [1437, 39] on link "Statistics" at bounding box center [1440, 38] width 98 height 33
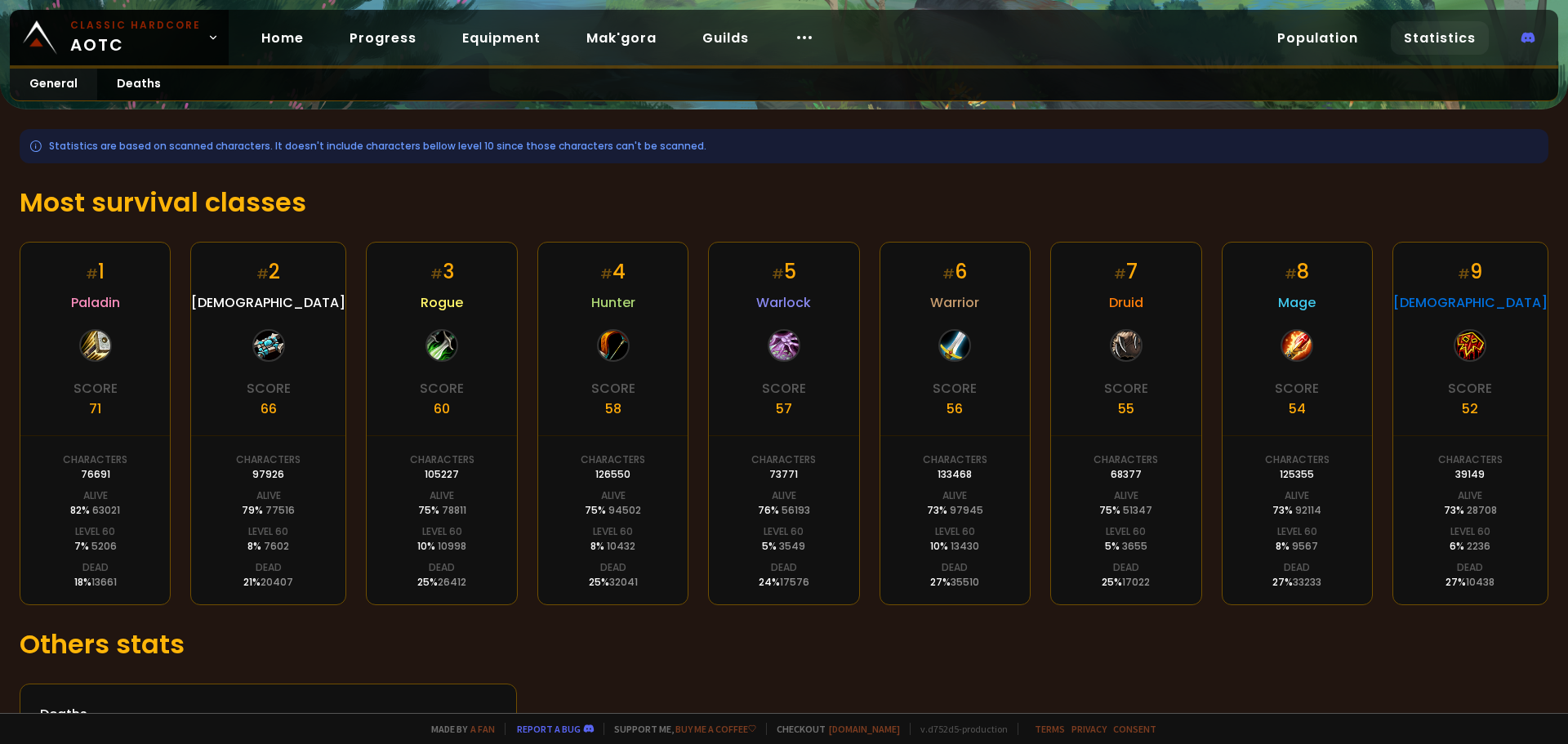
scroll to position [249, 0]
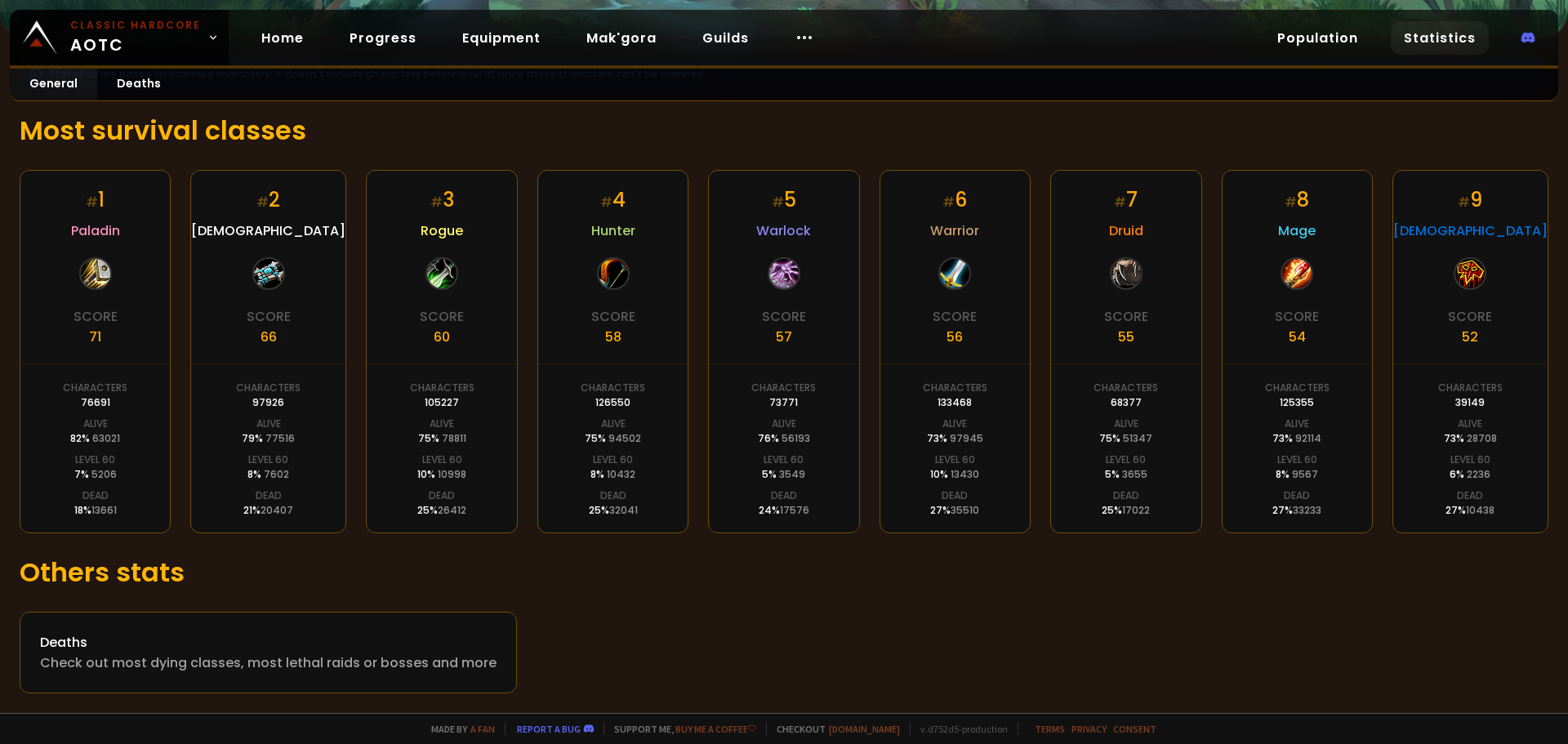
click at [1440, 37] on link "Statistics" at bounding box center [1440, 38] width 98 height 33
click at [1310, 38] on link "Population" at bounding box center [1318, 38] width 107 height 33
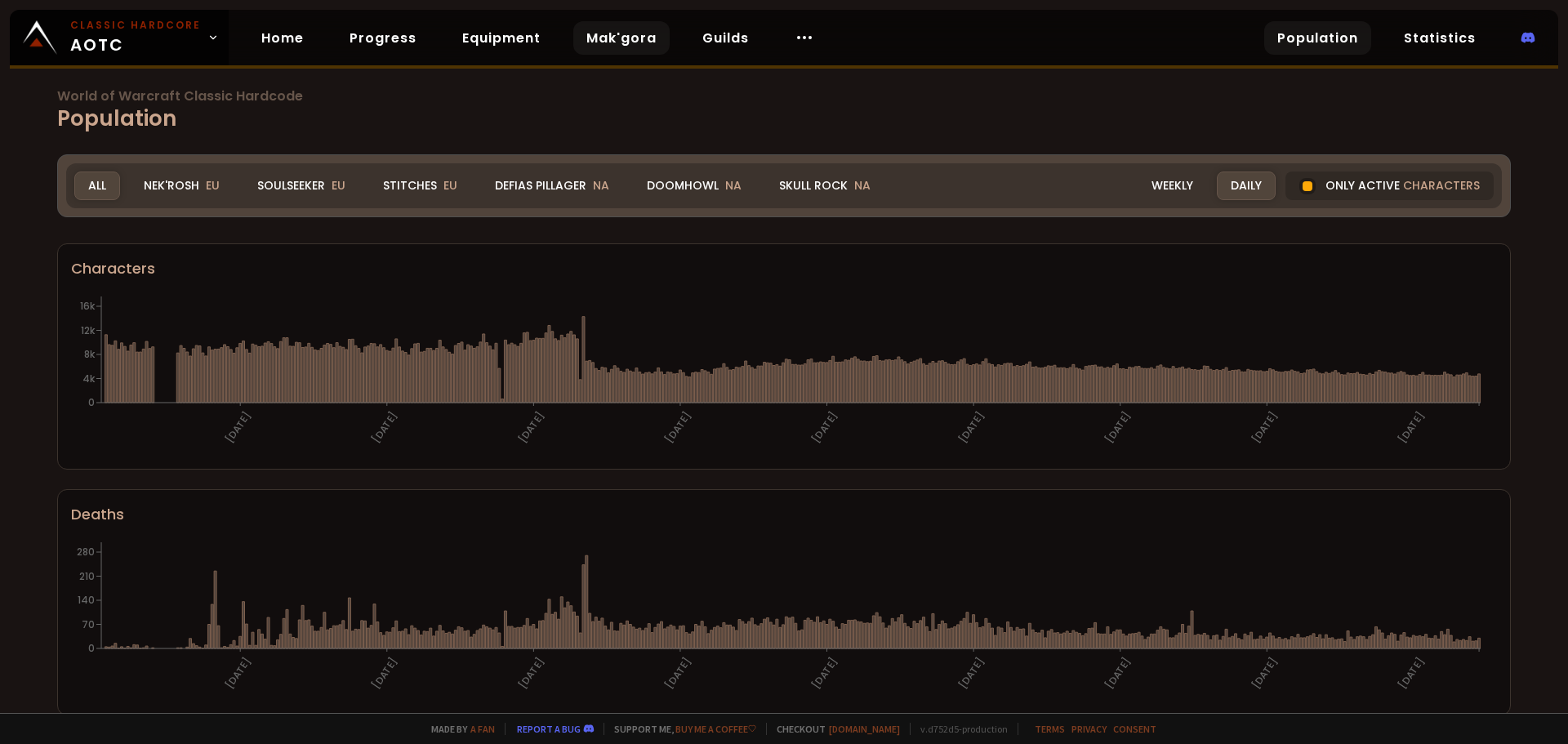
click at [605, 44] on link "Mak'gora" at bounding box center [621, 38] width 96 height 33
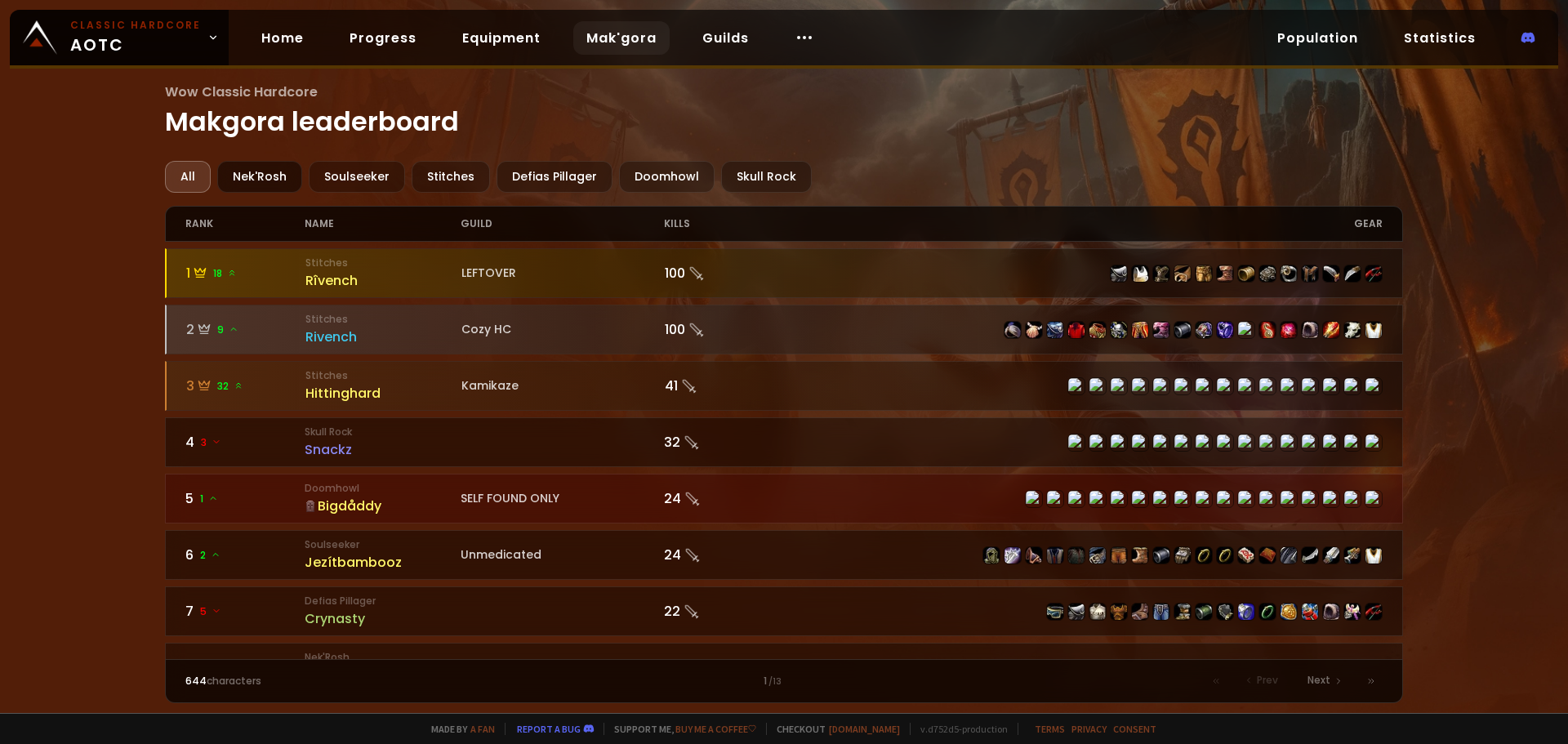
click at [266, 175] on div "Nek'Rosh" at bounding box center [259, 177] width 84 height 32
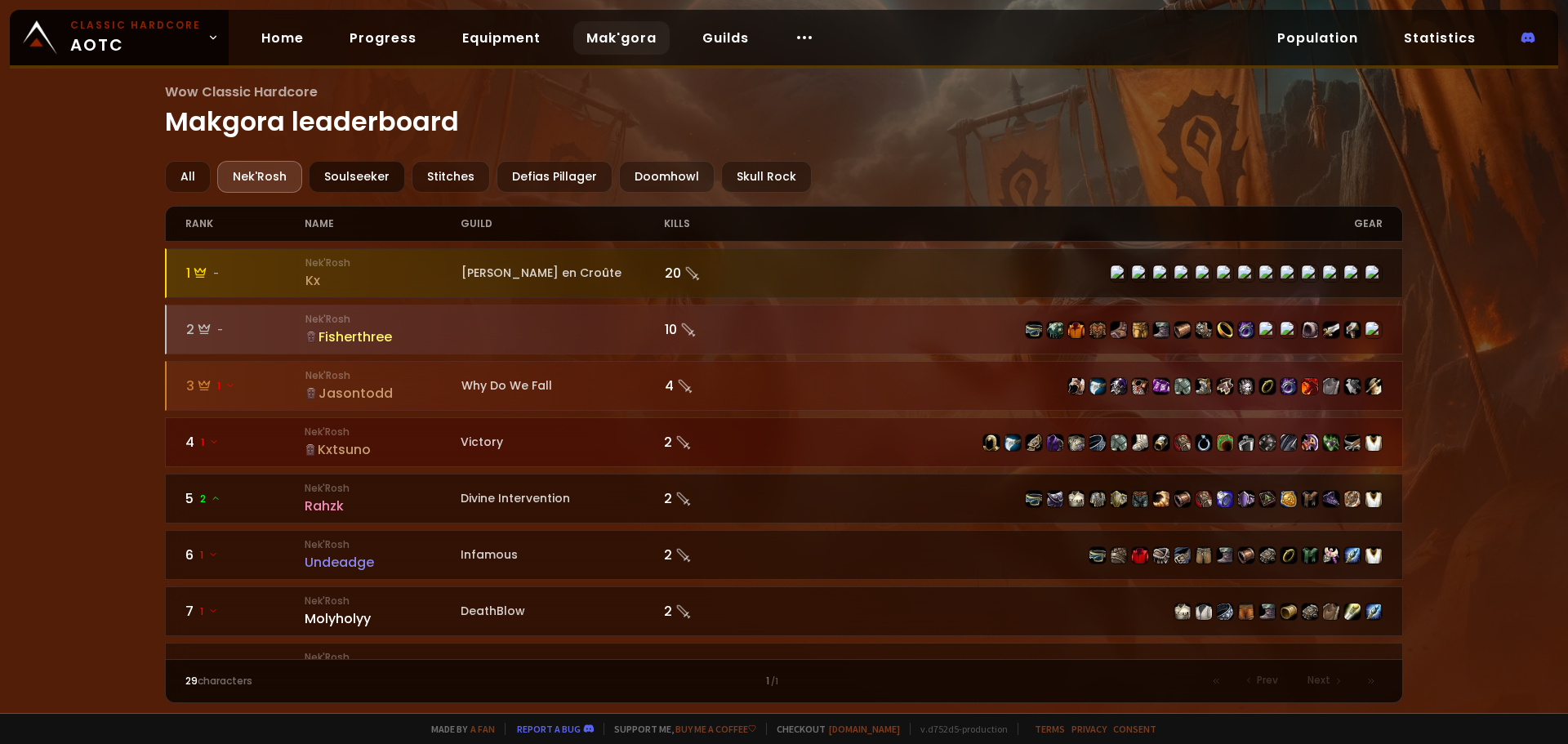
click at [374, 173] on div "Soulseeker" at bounding box center [356, 177] width 96 height 32
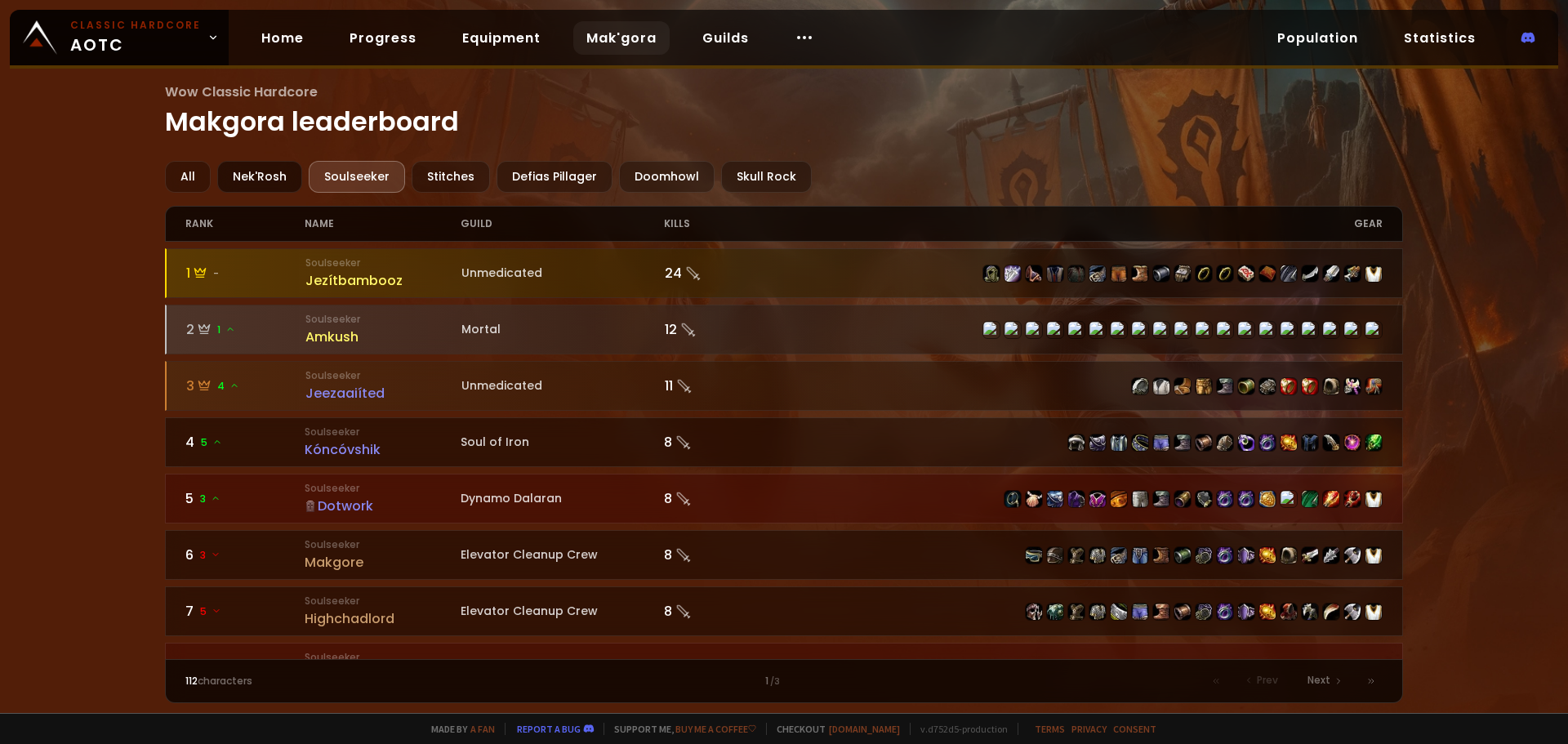
click at [250, 171] on div "Nek'Rosh" at bounding box center [259, 177] width 84 height 32
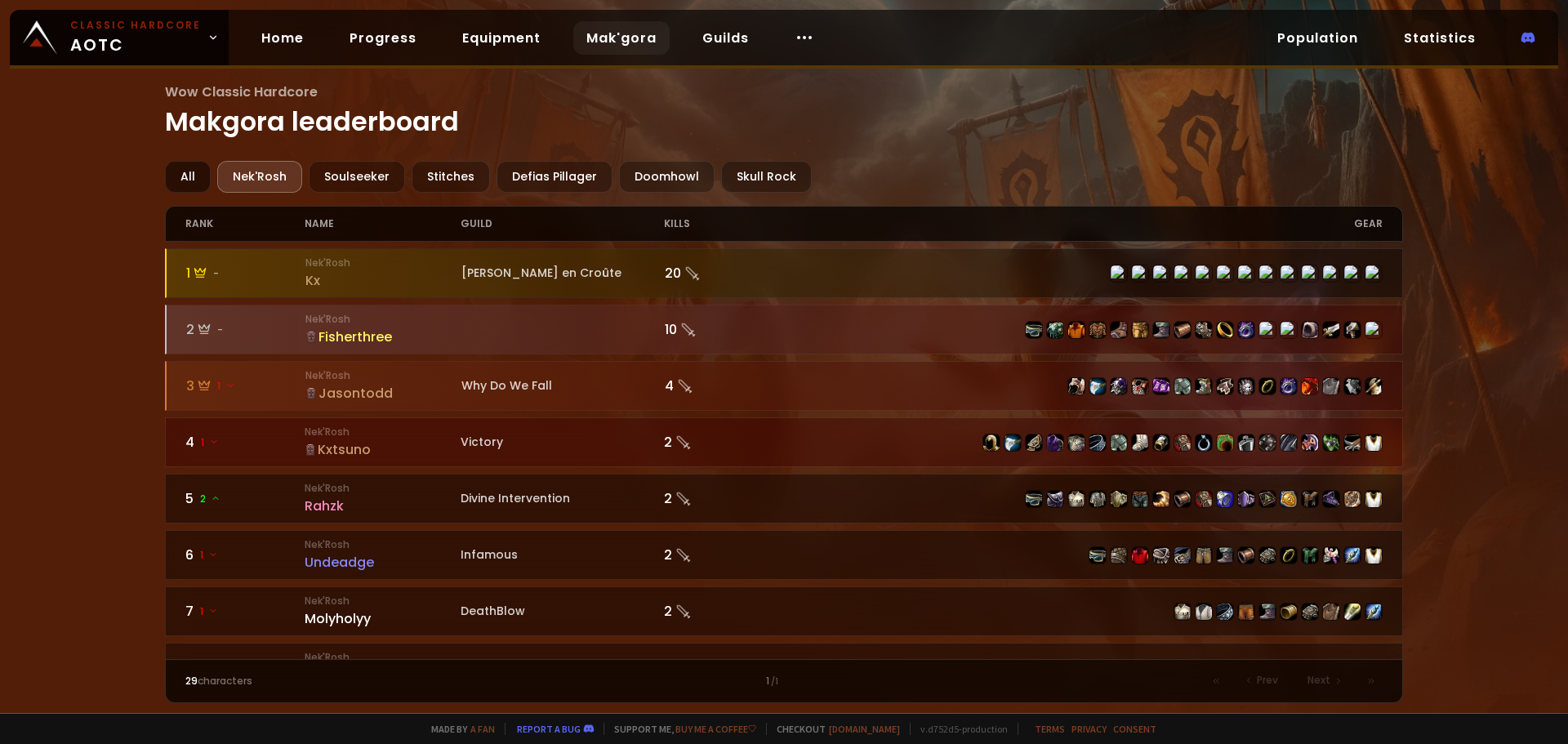
click at [194, 170] on div "All" at bounding box center [187, 177] width 46 height 32
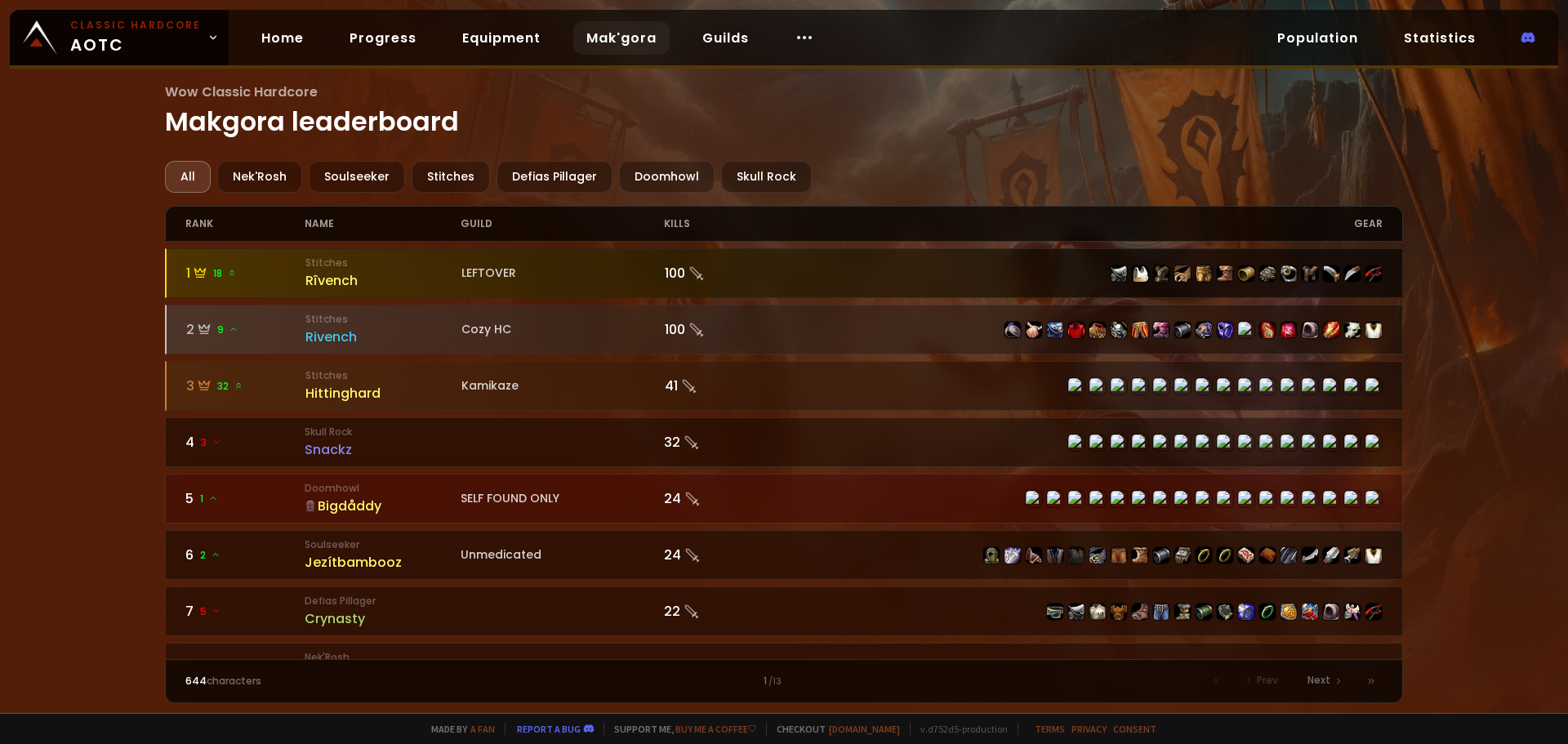
click at [344, 280] on div "Rîvench" at bounding box center [384, 280] width 156 height 20
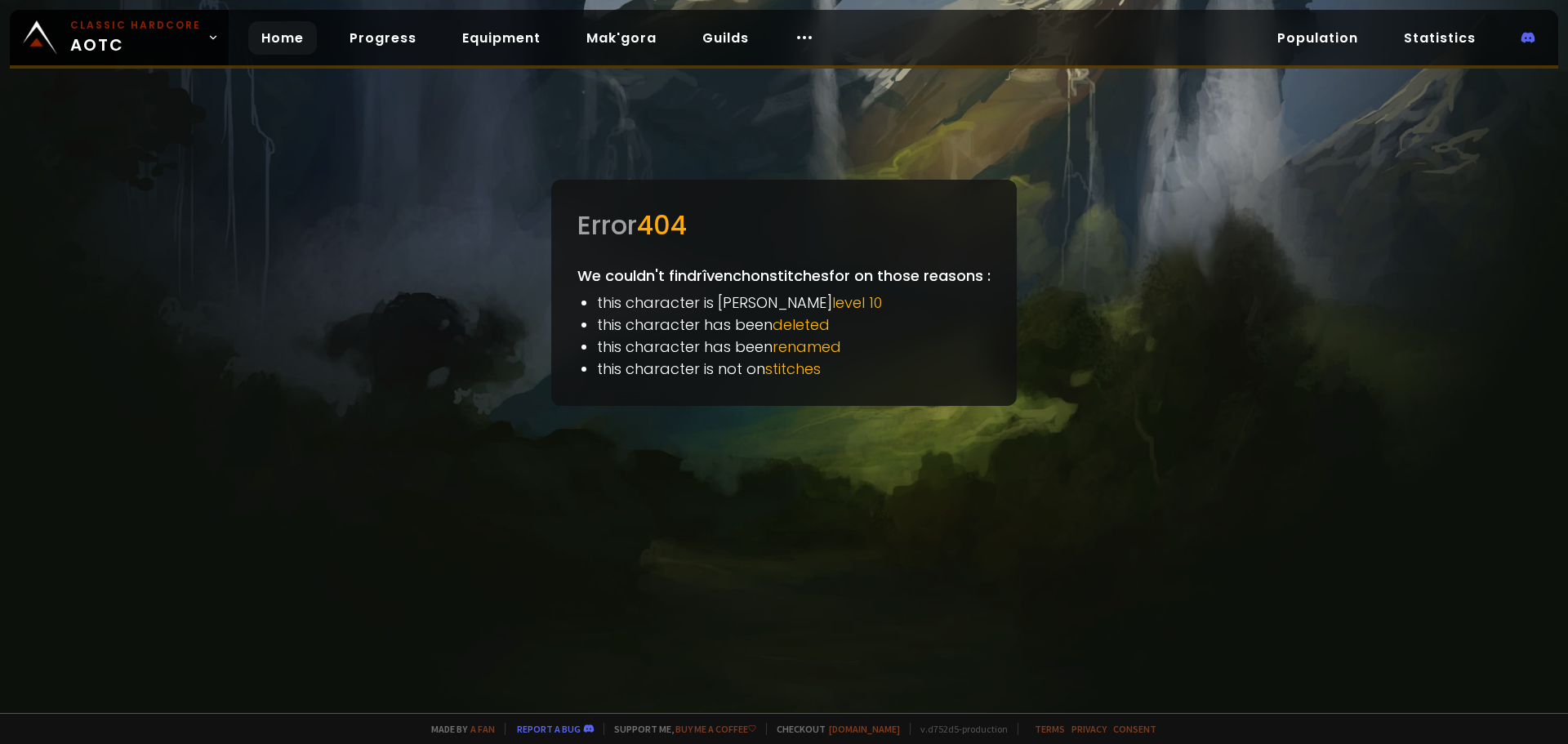
click at [286, 39] on link "Home" at bounding box center [283, 38] width 69 height 33
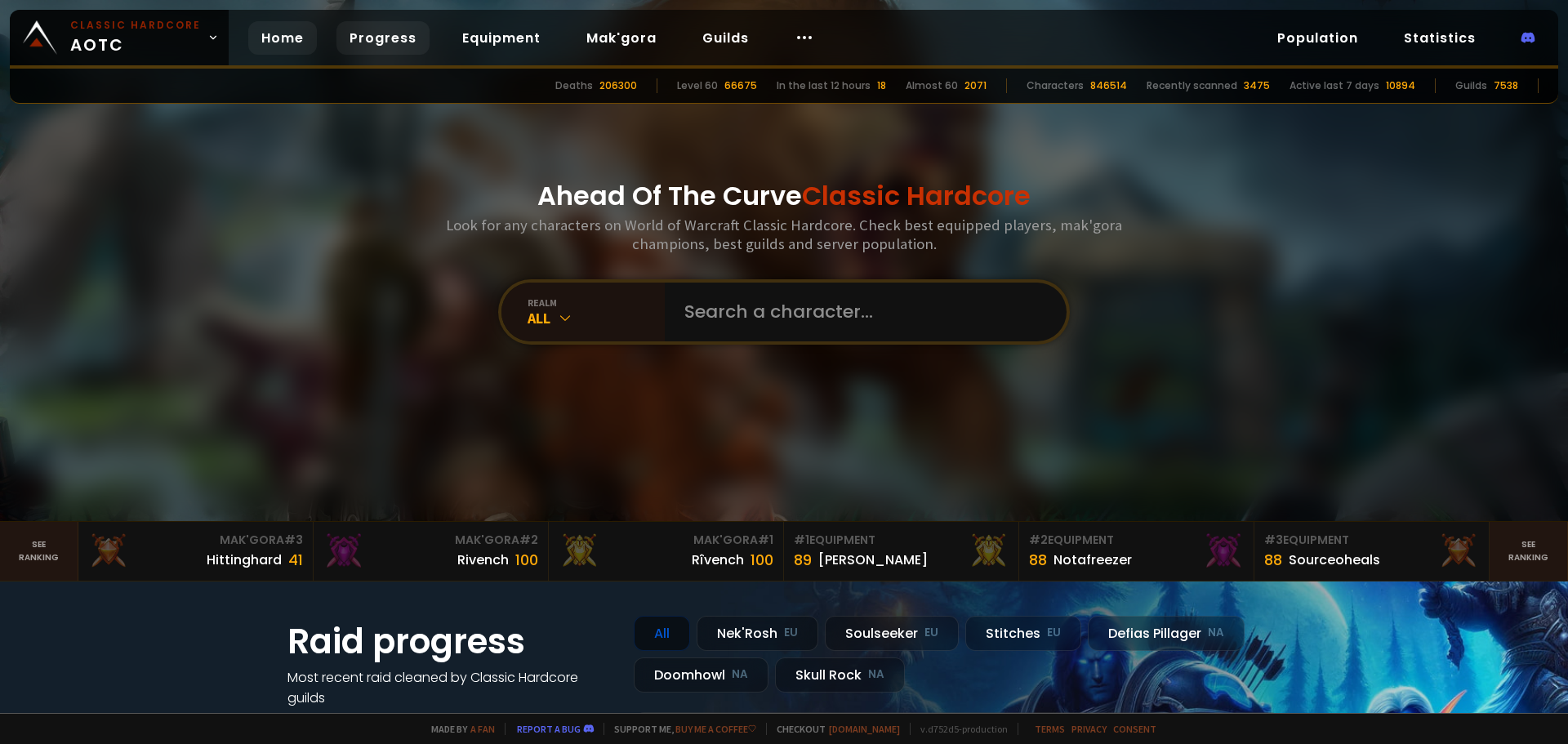
click at [374, 51] on link "Progress" at bounding box center [384, 38] width 93 height 33
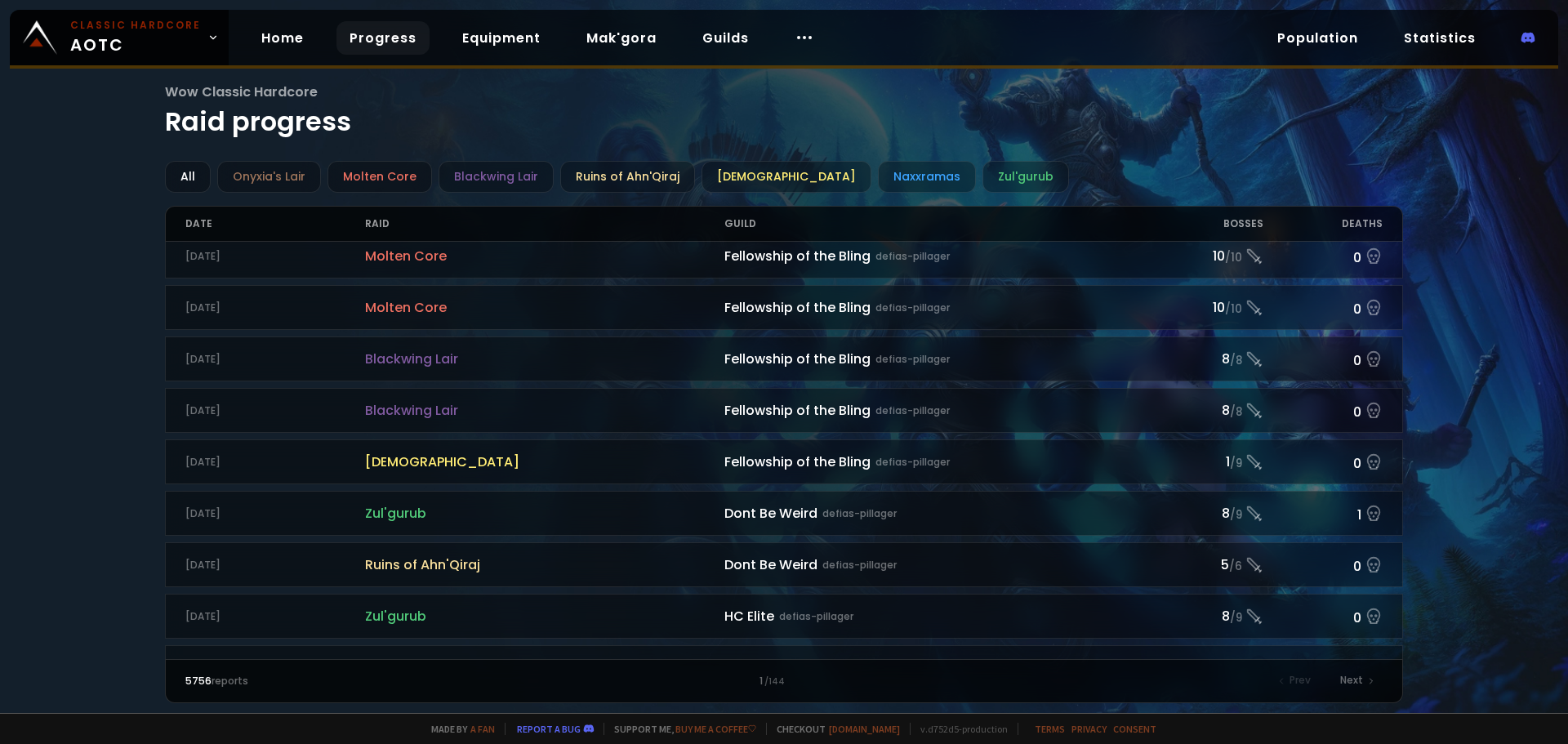
scroll to position [1648, 0]
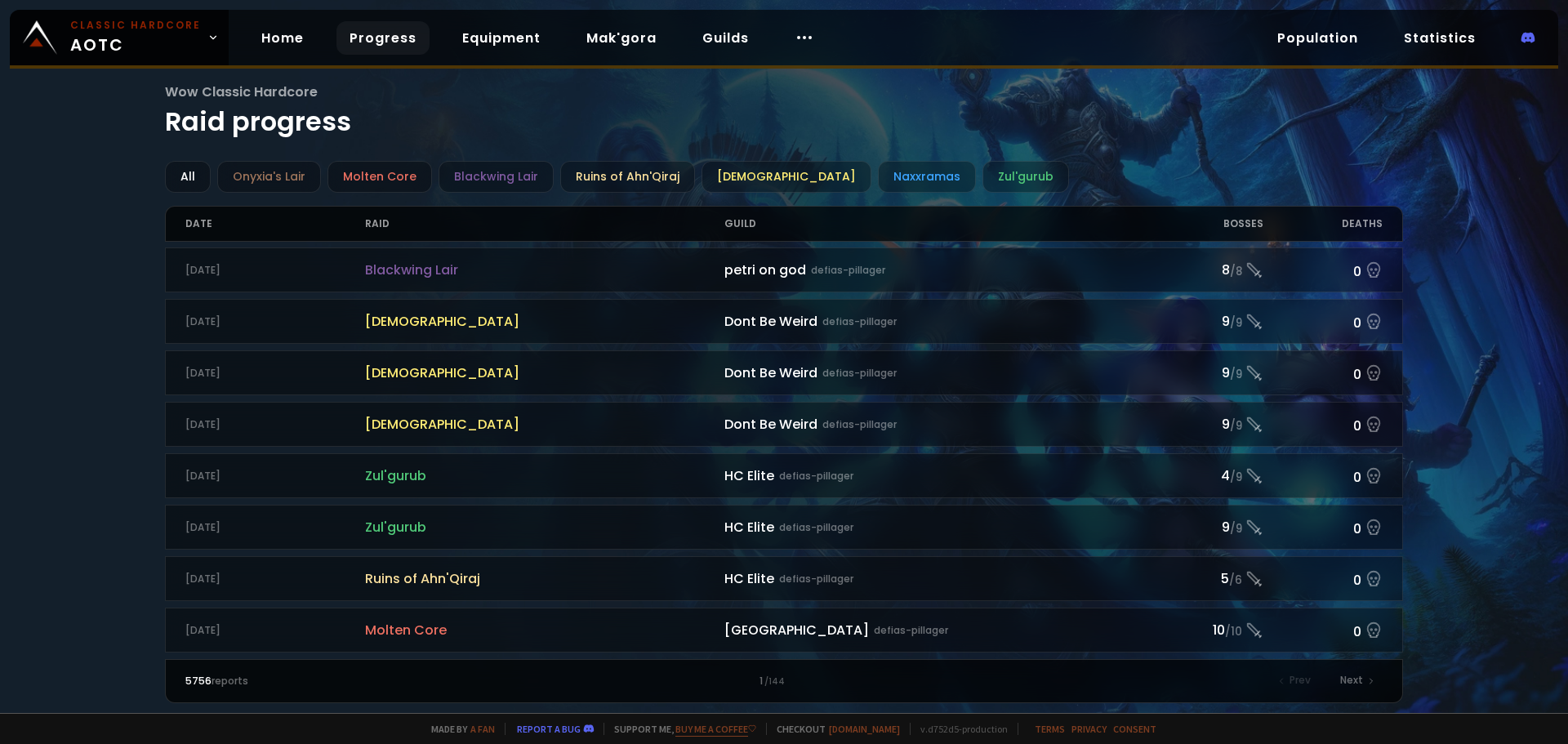
click at [726, 727] on link "Buy me a coffee" at bounding box center [716, 728] width 81 height 13
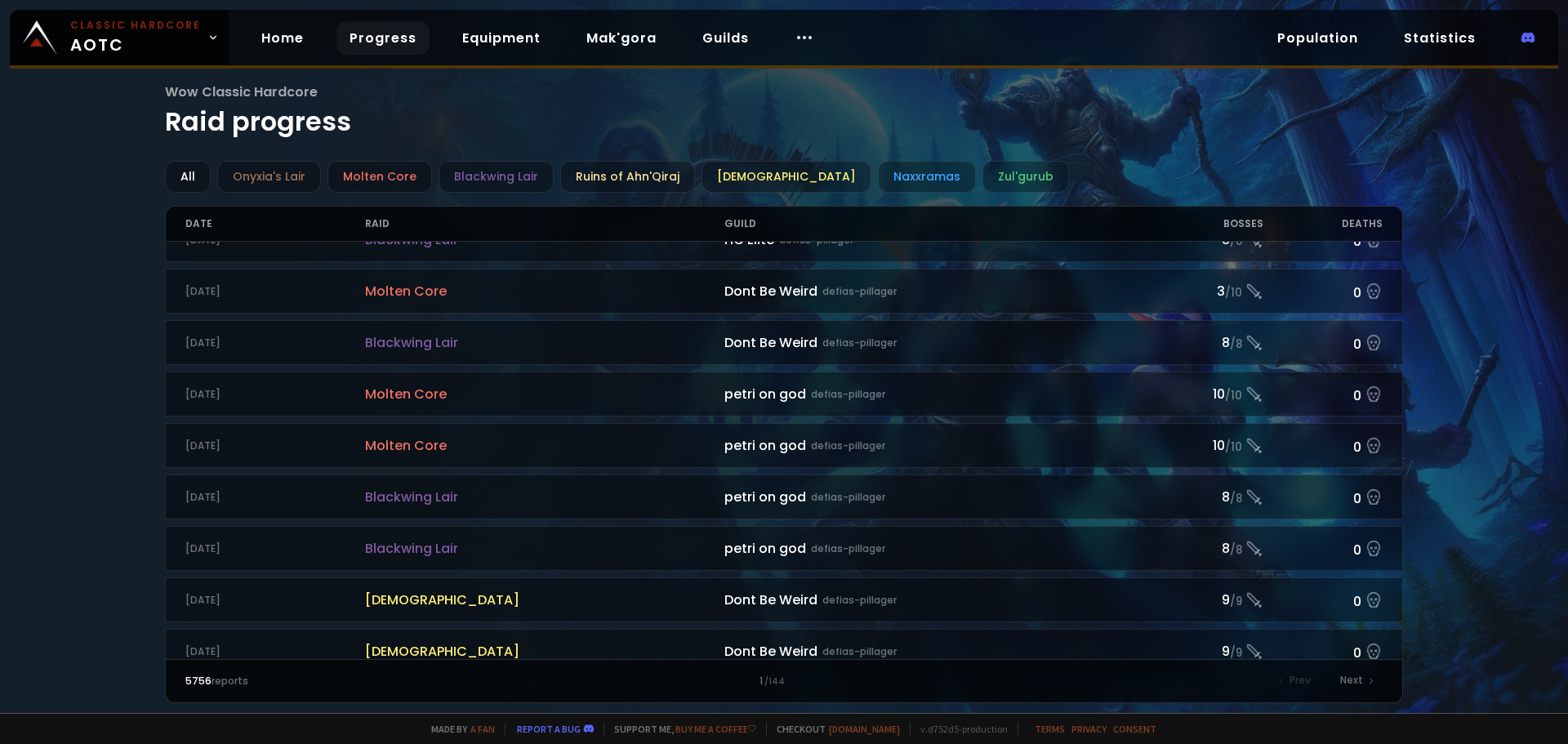
scroll to position [1158, 0]
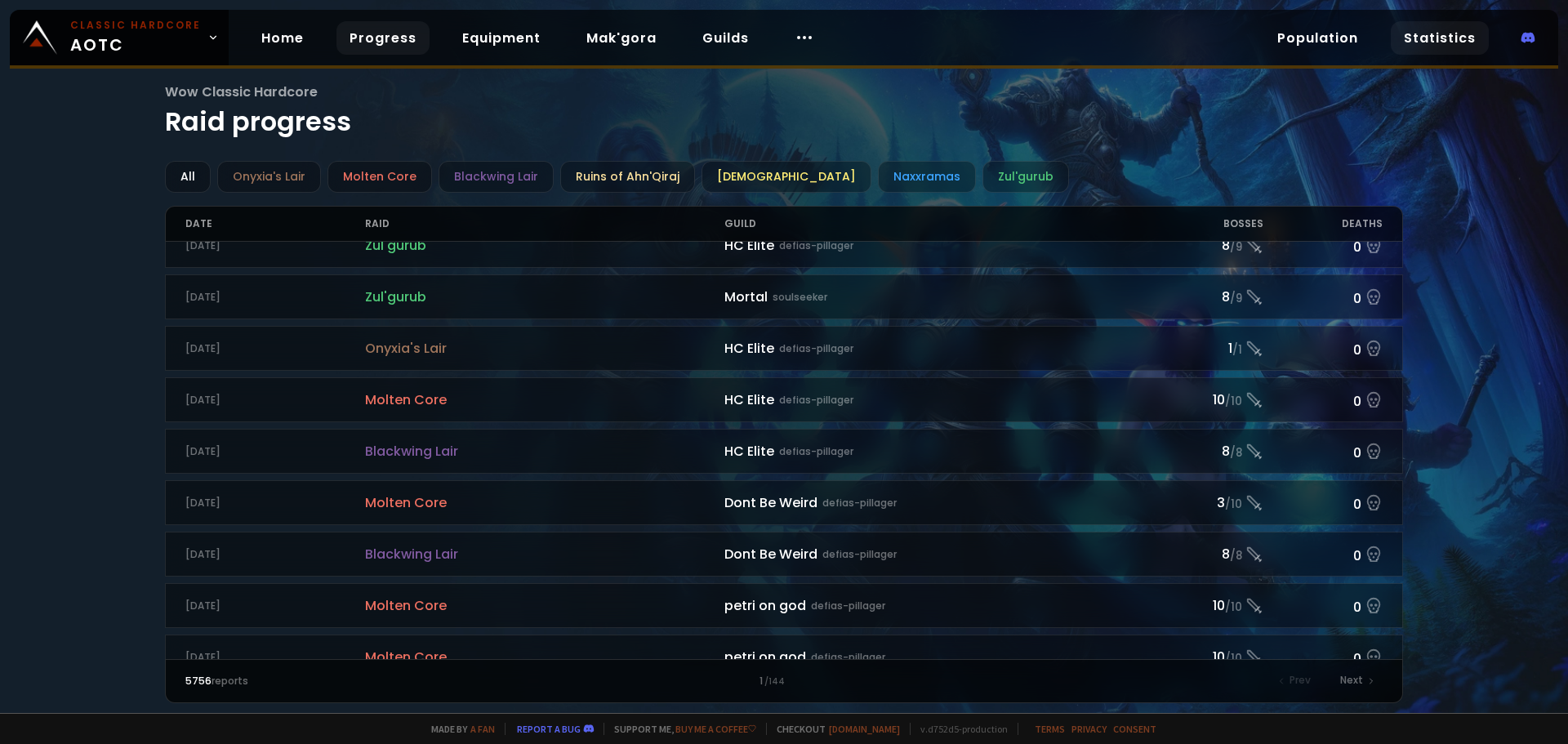
click at [1441, 35] on link "Statistics" at bounding box center [1440, 38] width 98 height 33
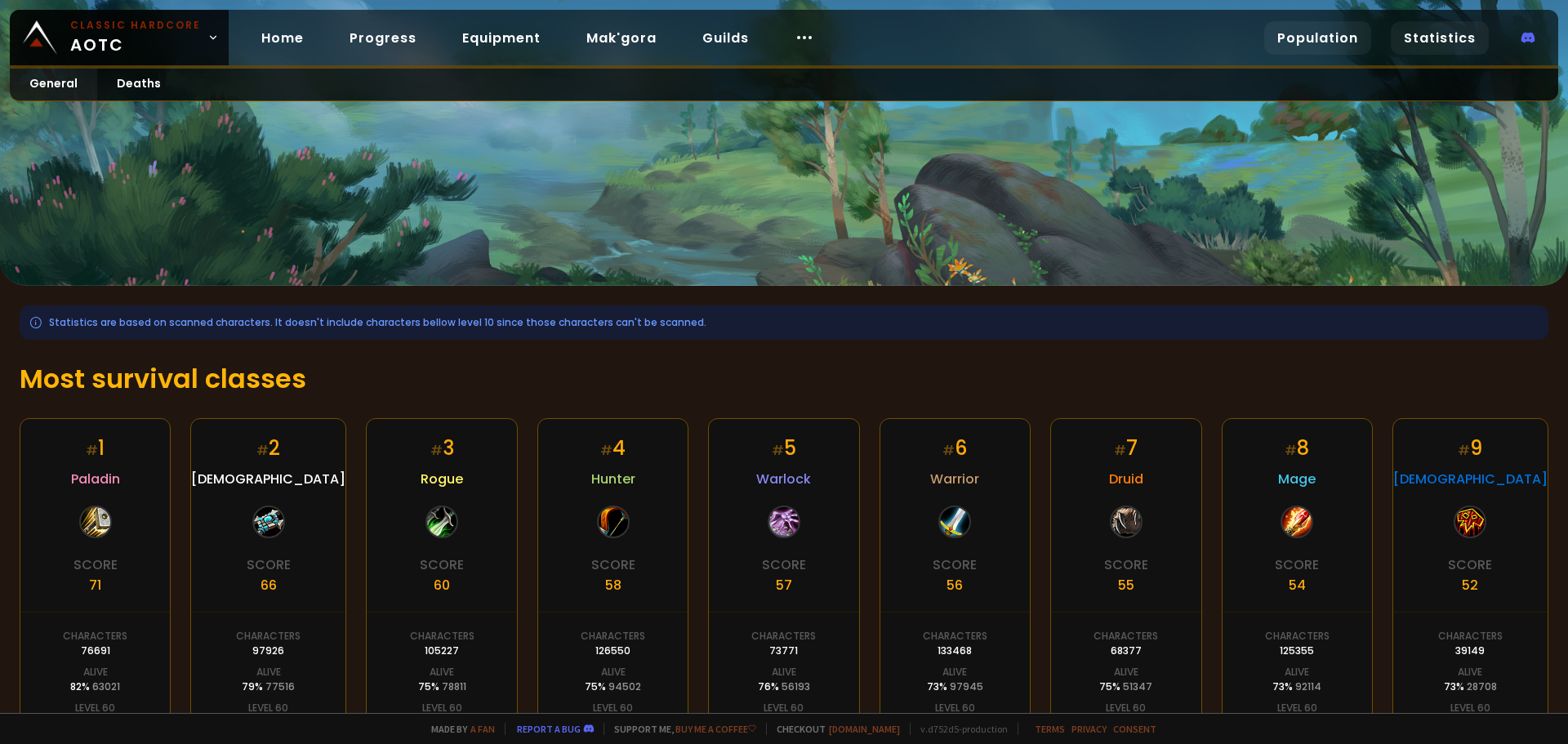
click at [1302, 33] on link "Population" at bounding box center [1318, 38] width 107 height 33
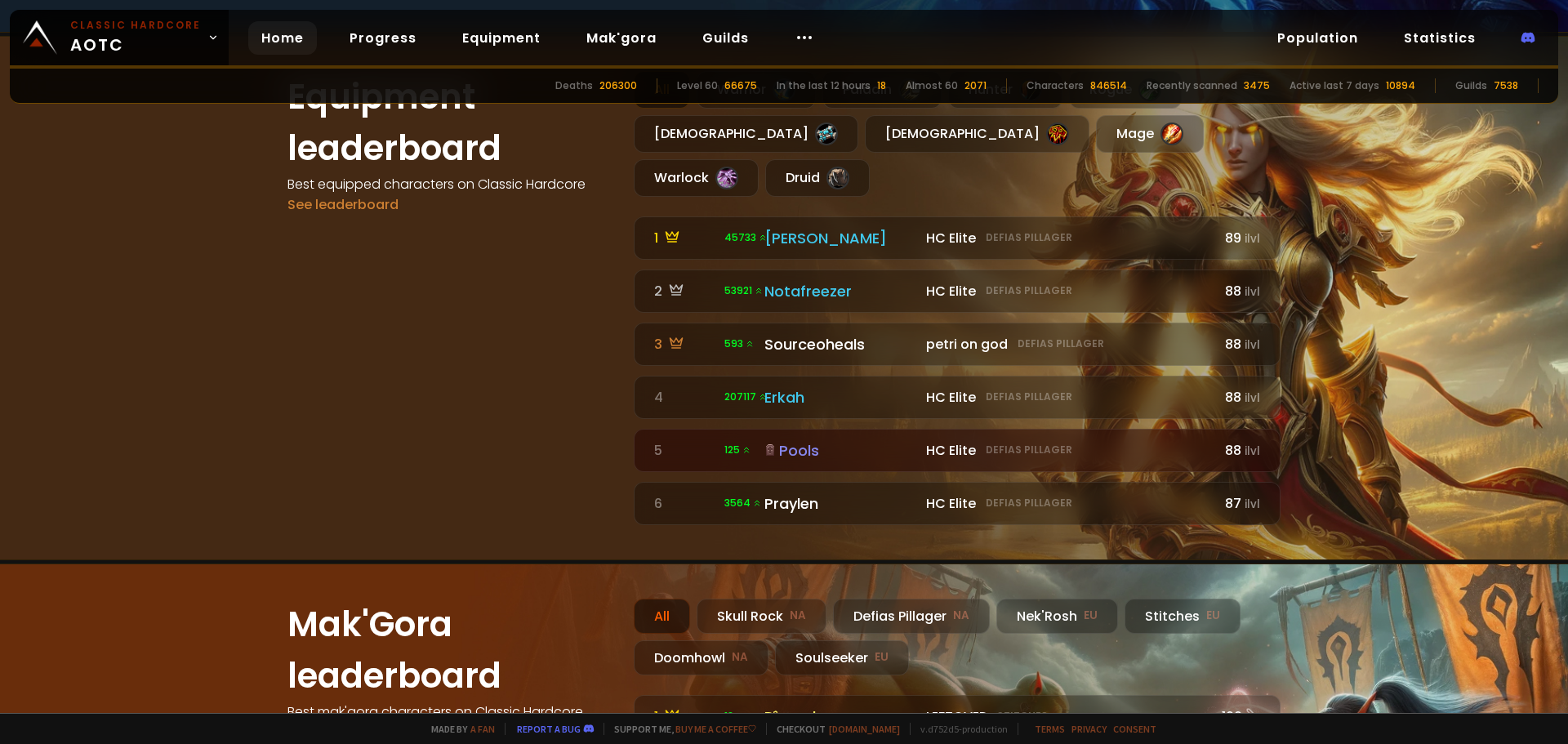
scroll to position [1811, 0]
